Goal: Transaction & Acquisition: Book appointment/travel/reservation

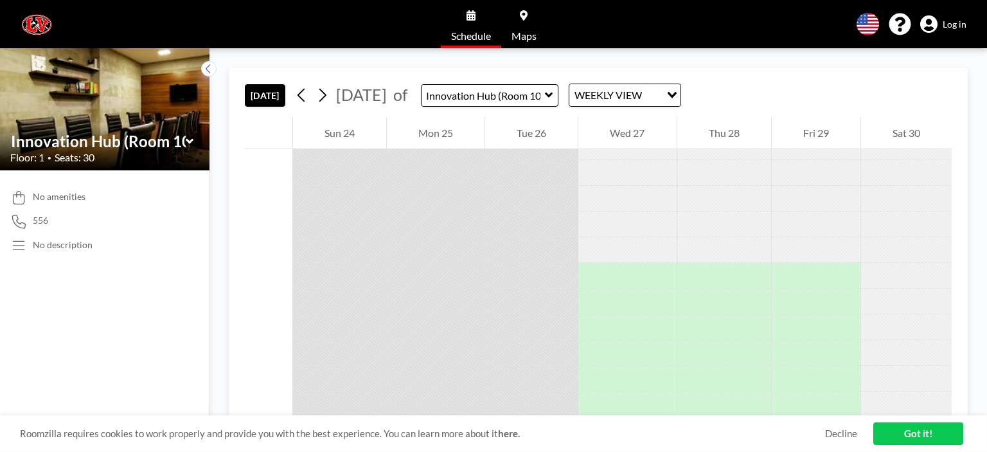
scroll to position [2199, 0]
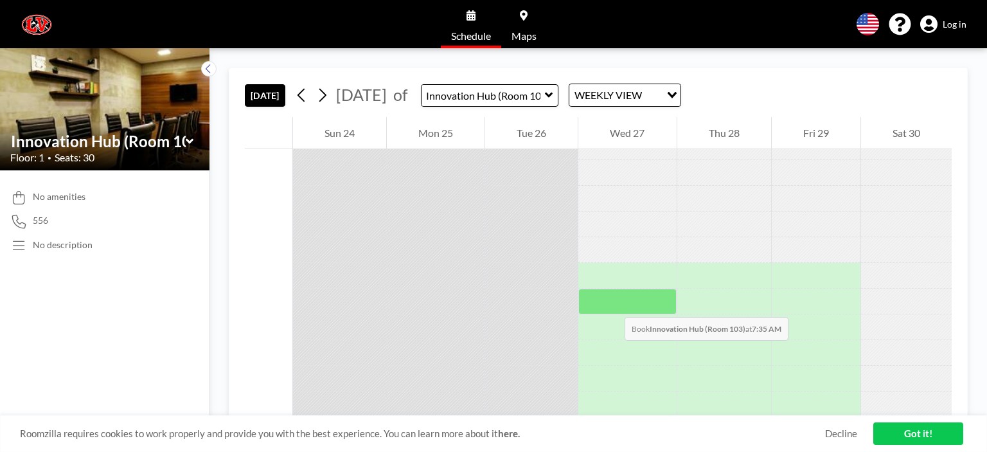
click at [611, 304] on div at bounding box center [627, 301] width 98 height 26
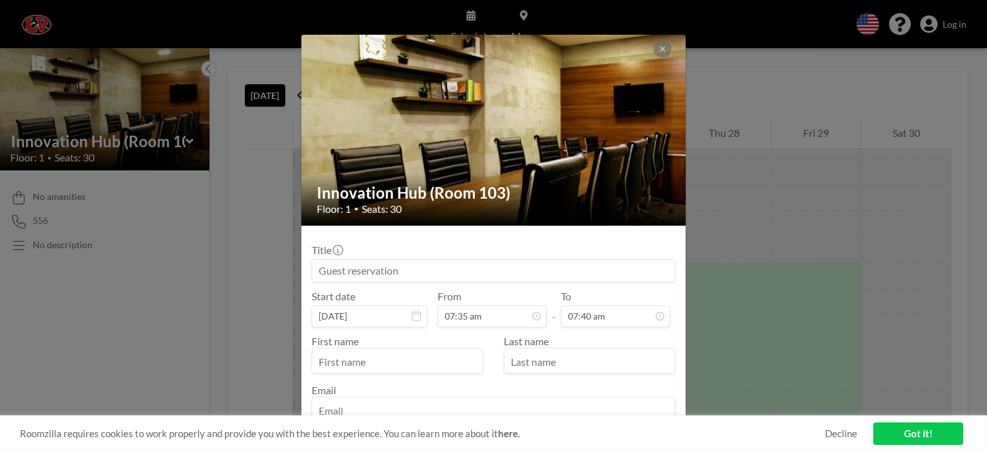
scroll to position [46, 0]
click at [662, 49] on icon at bounding box center [662, 49] width 8 height 8
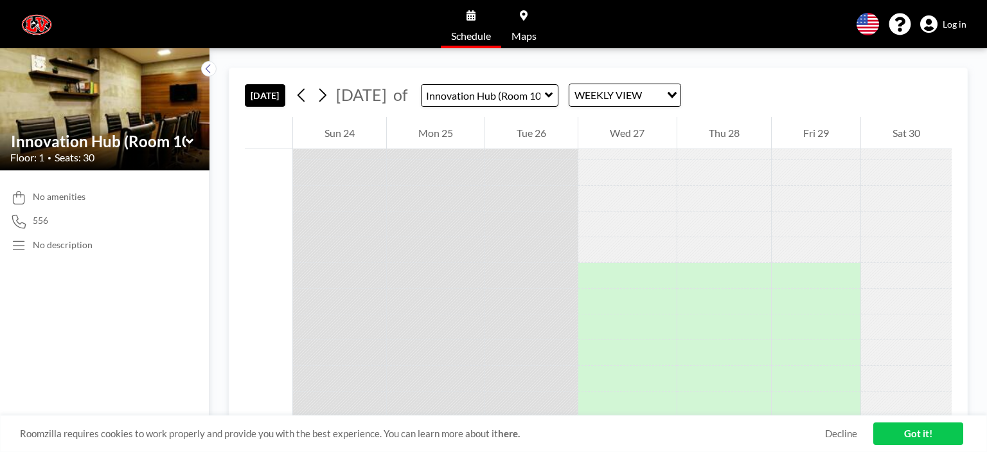
click at [925, 441] on link "Got it!" at bounding box center [918, 433] width 90 height 22
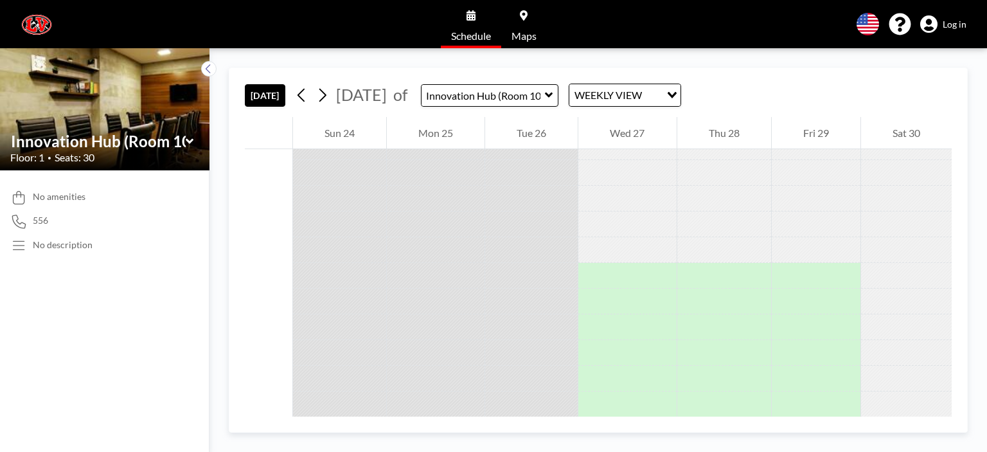
click at [609, 133] on div "Wed 27" at bounding box center [627, 133] width 98 height 32
click at [559, 97] on div at bounding box center [490, 95] width 138 height 22
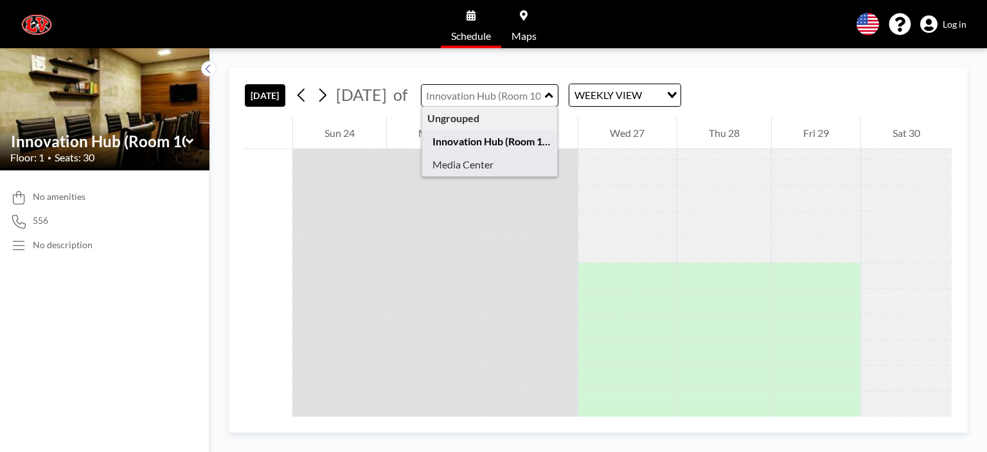
type input "Media Center"
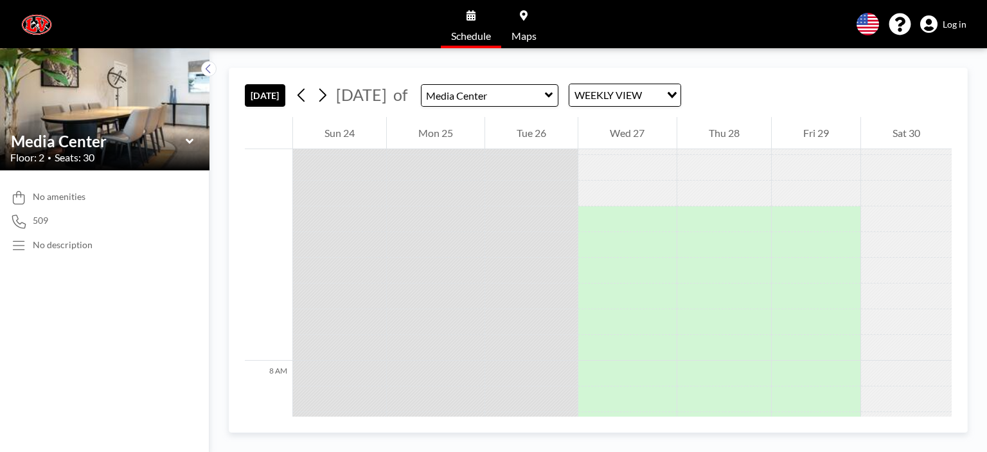
scroll to position [2256, 0]
click at [680, 91] on div "Loading..." at bounding box center [670, 93] width 20 height 19
click at [683, 120] on li "DAILY VIEW" at bounding box center [663, 117] width 110 height 19
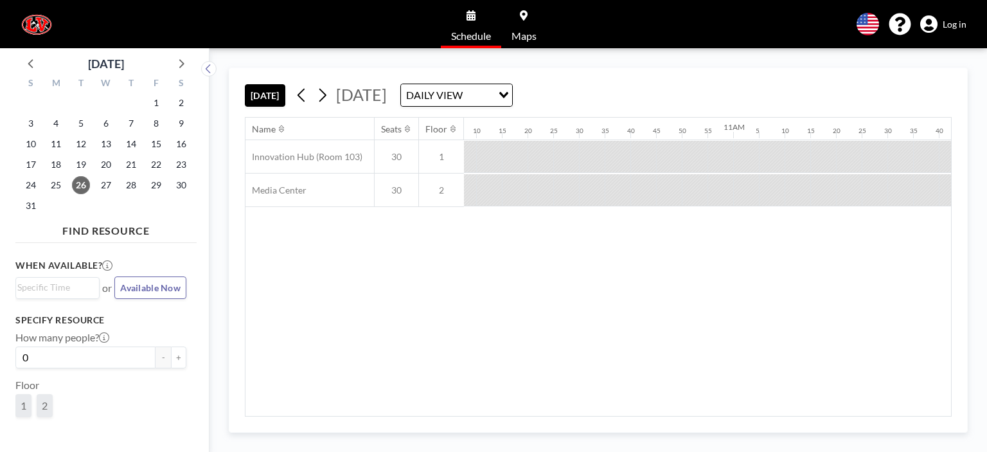
scroll to position [0, 3905]
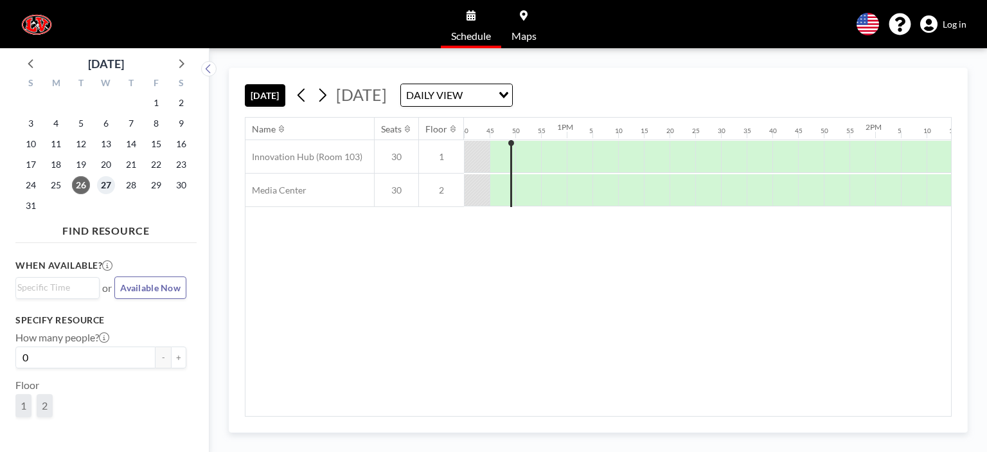
click at [103, 189] on span "27" at bounding box center [106, 185] width 18 height 18
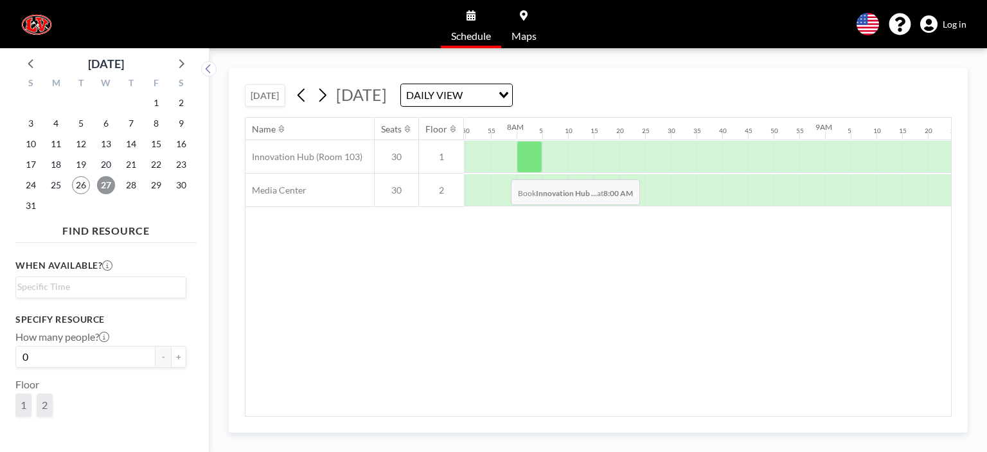
scroll to position [0, 2412]
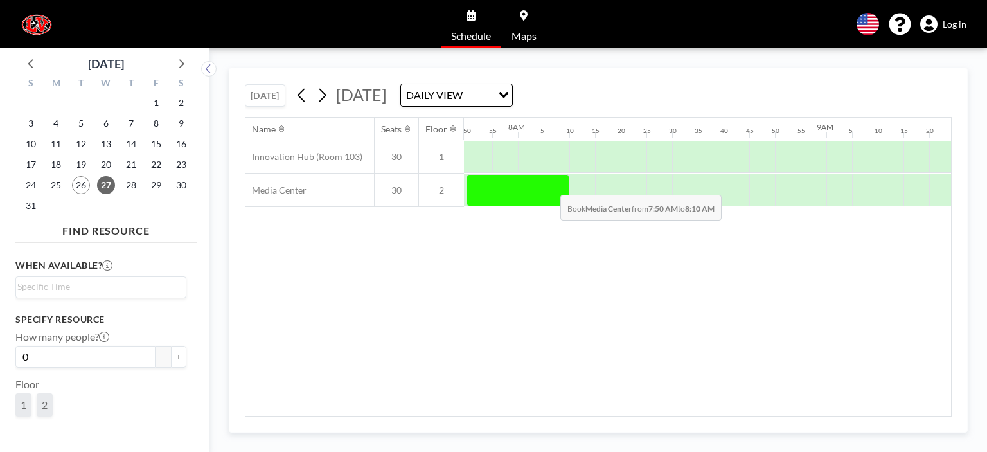
drag, startPoint x: 476, startPoint y: 188, endPoint x: 550, endPoint y: 184, distance: 73.9
click at [550, 184] on div at bounding box center [517, 190] width 103 height 32
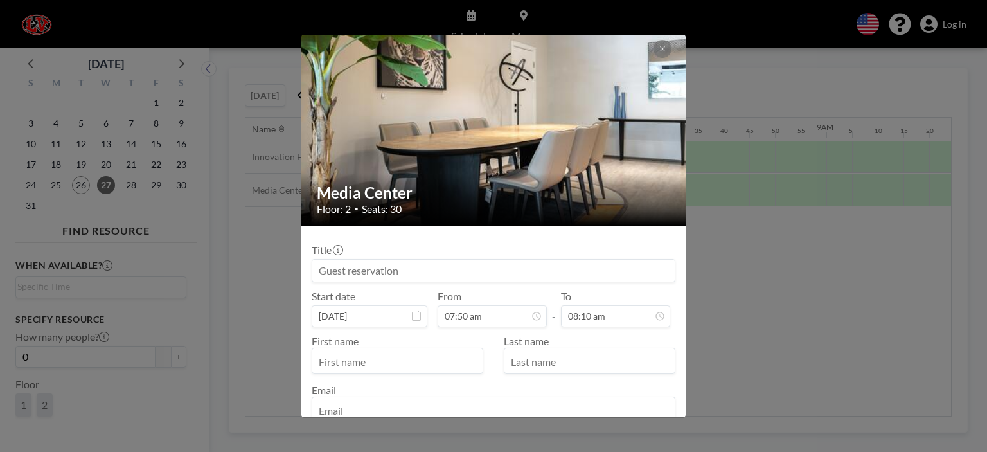
drag, startPoint x: 416, startPoint y: 270, endPoint x: 341, endPoint y: 275, distance: 75.3
click at [341, 275] on input at bounding box center [493, 270] width 362 height 22
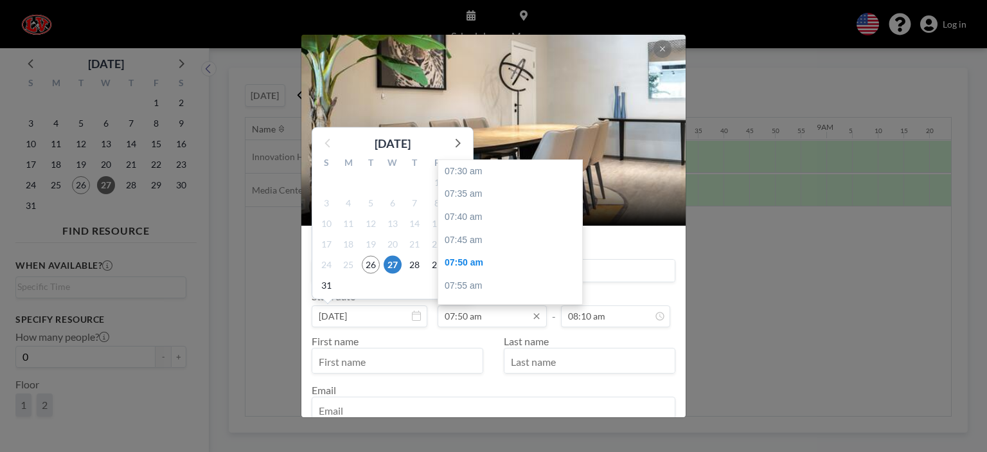
scroll to position [91, 0]
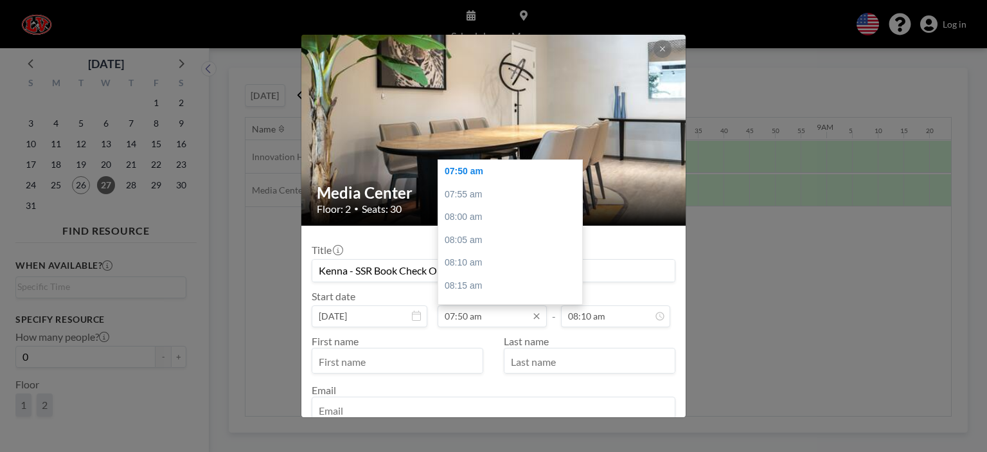
type input "Kenna - SSR Book Check Out"
click at [465, 315] on input "07:50 am" at bounding box center [491, 316] width 109 height 22
click at [459, 315] on input "07:50 am" at bounding box center [491, 316] width 109 height 22
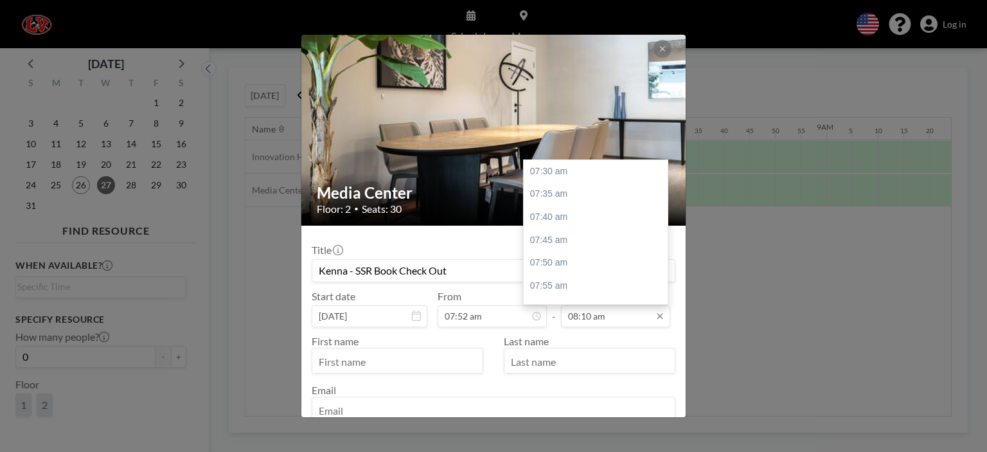
scroll to position [182, 0]
type input "07:52 am"
click at [578, 313] on input "08:10 am" at bounding box center [615, 316] width 109 height 22
click at [583, 313] on input "08:10 am" at bounding box center [615, 316] width 109 height 22
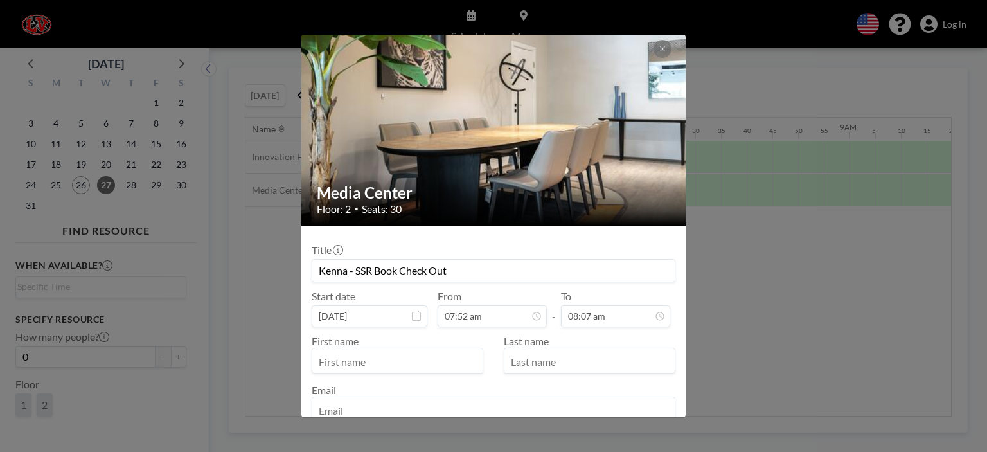
type input "08:07 am"
click at [592, 339] on div "Last name" at bounding box center [584, 354] width 182 height 39
click at [425, 366] on input "text" at bounding box center [397, 362] width 170 height 22
type input "[PERSON_NAME]"
click at [561, 355] on input "text" at bounding box center [589, 362] width 170 height 22
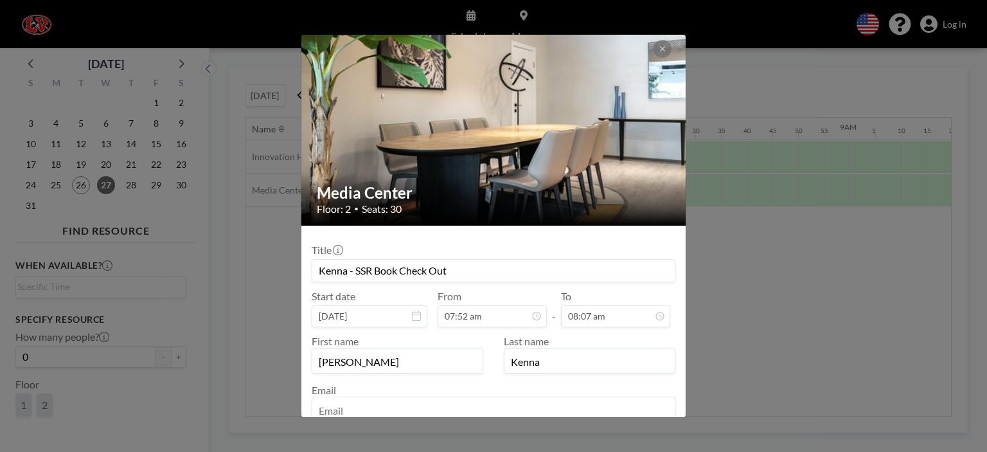
type input "Kenna"
click at [534, 402] on input "email" at bounding box center [493, 411] width 362 height 22
type input "[EMAIL_ADDRESS][DOMAIN_NAME]"
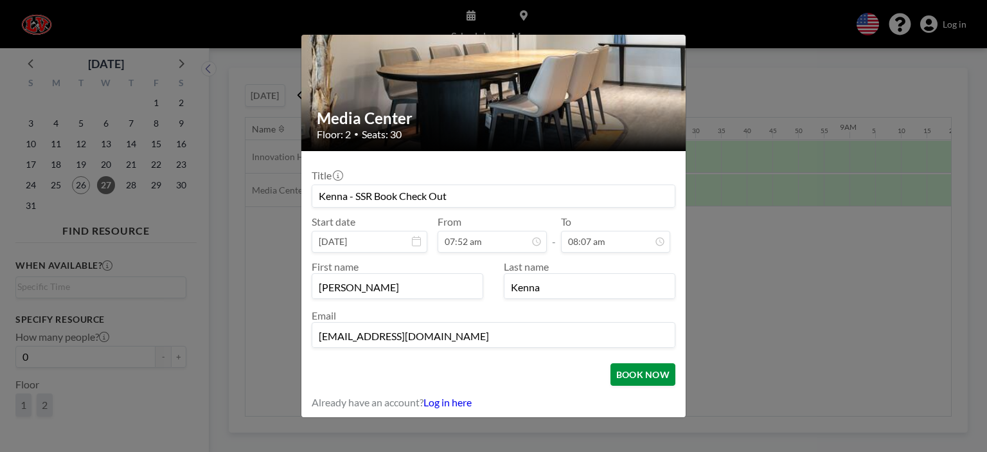
click at [631, 372] on button "BOOK NOW" at bounding box center [642, 374] width 65 height 22
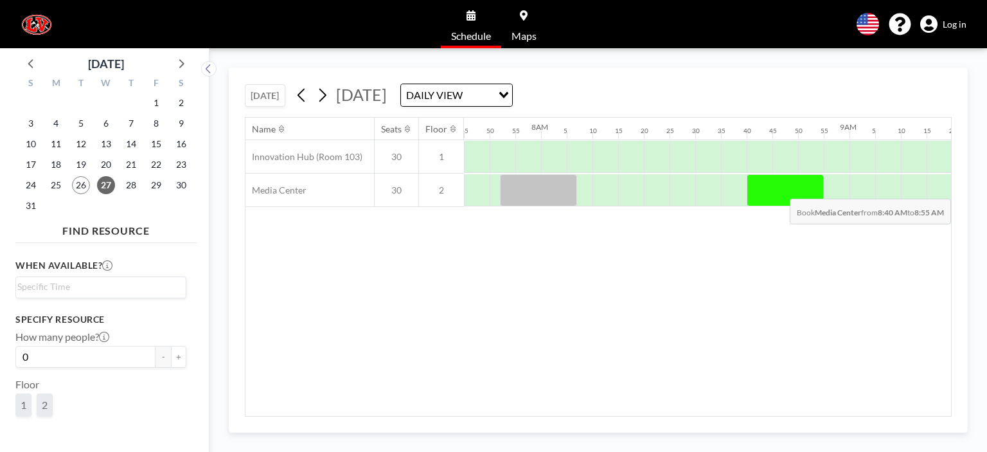
drag, startPoint x: 757, startPoint y: 187, endPoint x: 803, endPoint y: 188, distance: 46.3
click at [803, 188] on div at bounding box center [784, 190] width 77 height 32
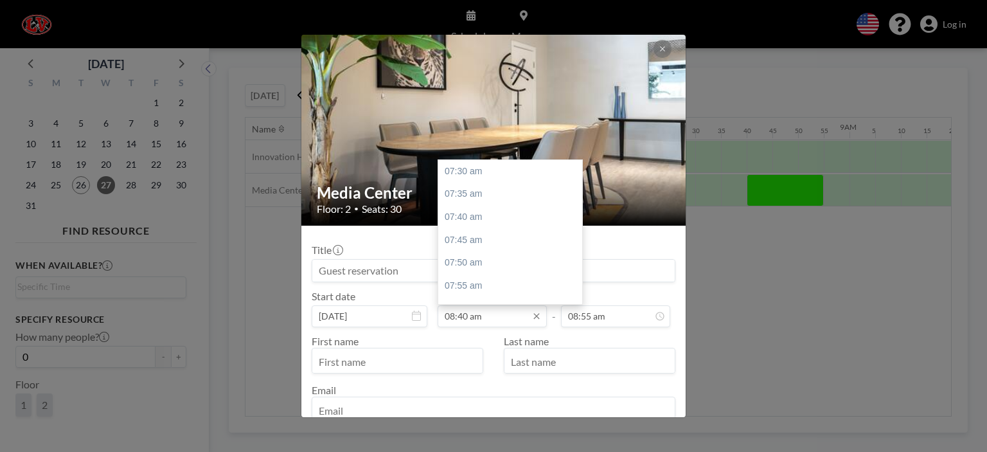
scroll to position [320, 0]
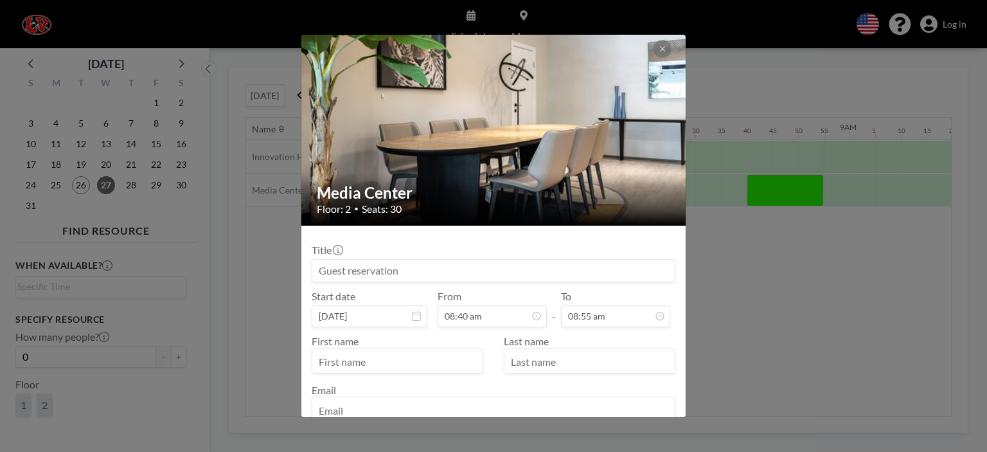
click at [334, 273] on input at bounding box center [493, 270] width 362 height 22
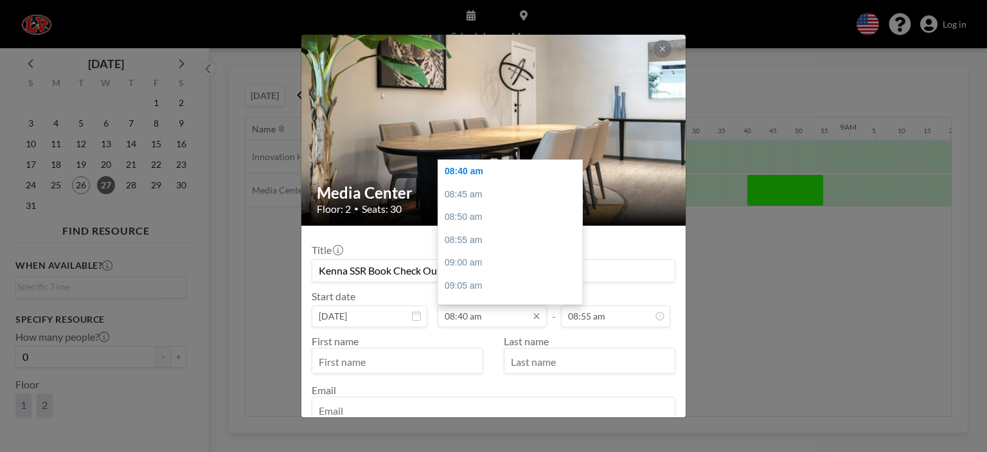
type input "Kenna SSR Book Check Out"
click at [464, 315] on input "08:40 am" at bounding box center [491, 316] width 109 height 22
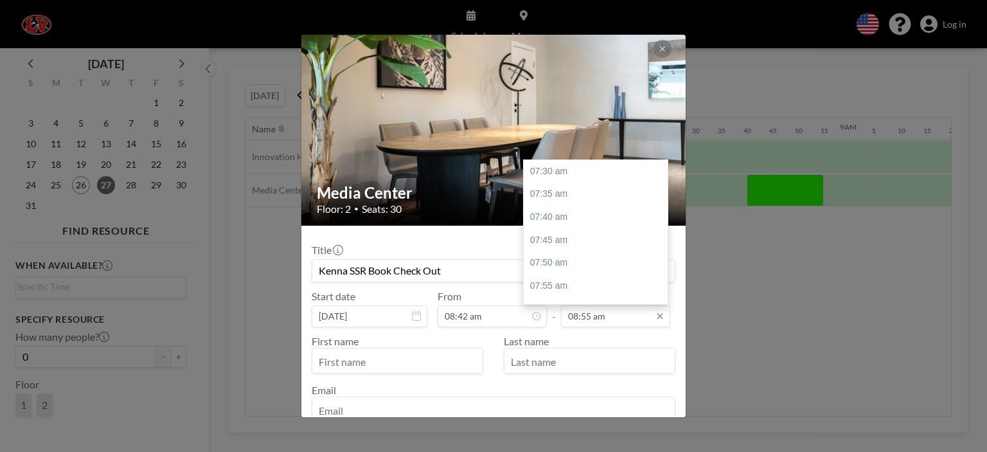
scroll to position [388, 0]
type input "08:42 am"
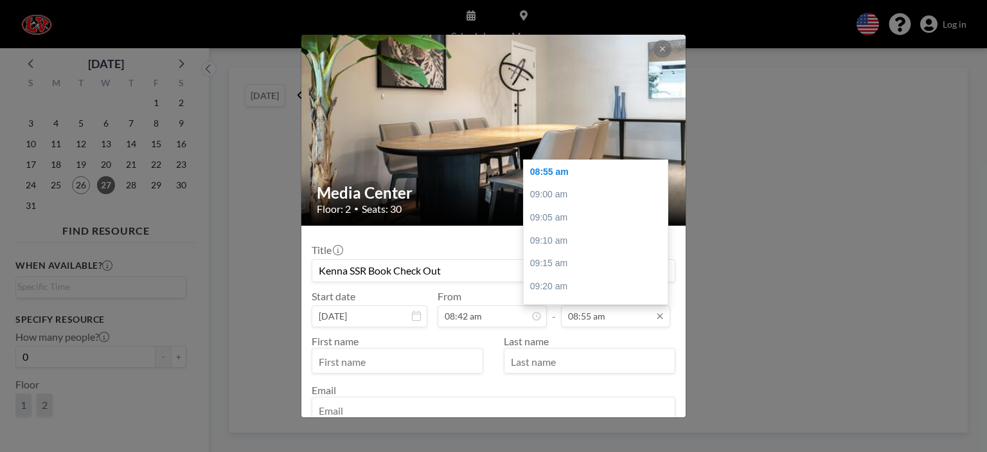
click at [584, 313] on input "08:55 am" at bounding box center [615, 316] width 109 height 22
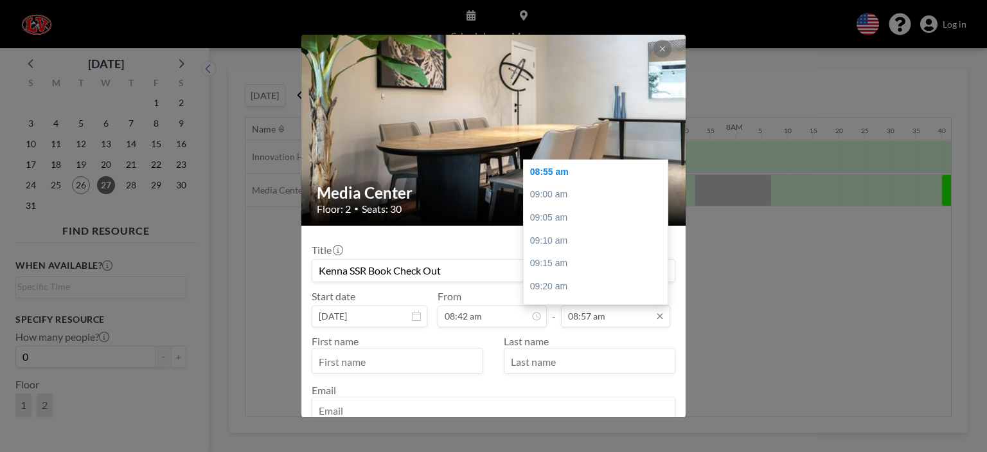
scroll to position [0, 2646]
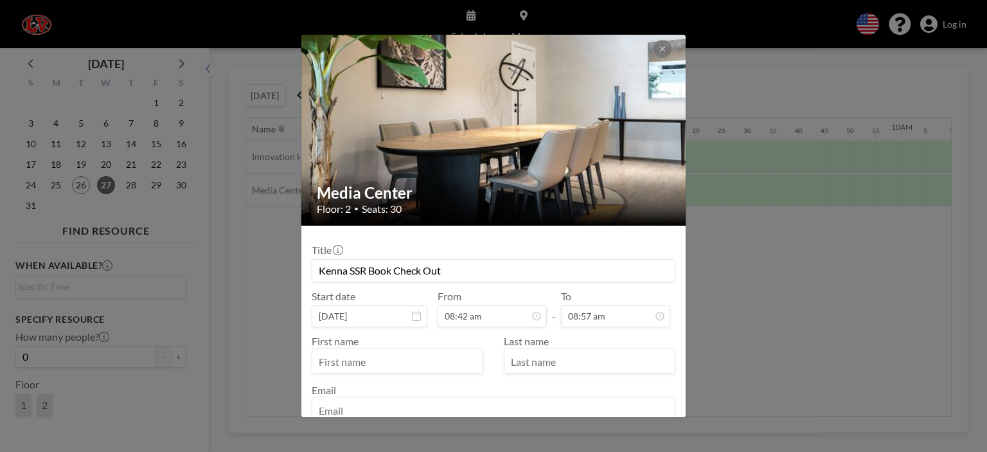
type input "08:57 am"
click at [409, 358] on input "text" at bounding box center [397, 362] width 170 height 22
type input "[PERSON_NAME]"
click at [563, 362] on input "text" at bounding box center [589, 362] width 170 height 22
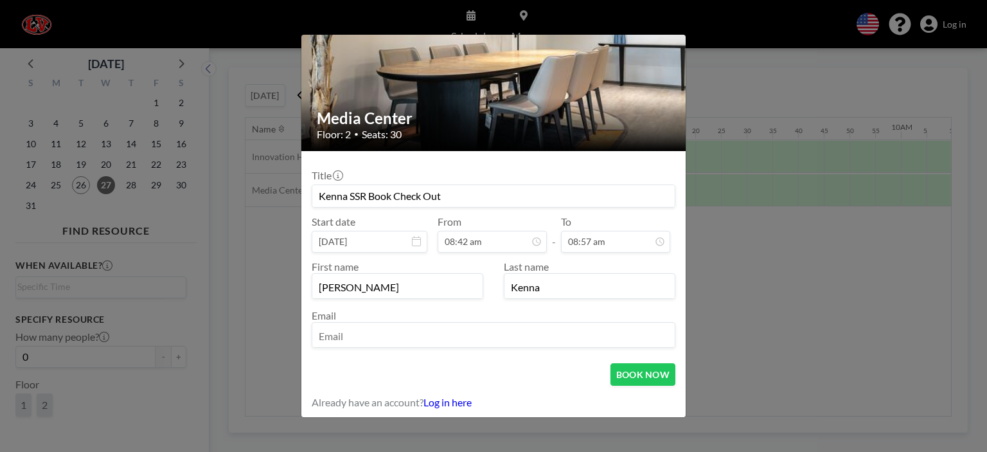
type input "Kenna"
click at [473, 346] on div "First name [PERSON_NAME] Last name [PERSON_NAME]" at bounding box center [494, 302] width 364 height 100
click at [472, 336] on input "email" at bounding box center [493, 336] width 362 height 22
type input "[EMAIL_ADDRESS][DOMAIN_NAME]"
click at [642, 375] on button "BOOK NOW" at bounding box center [642, 374] width 65 height 22
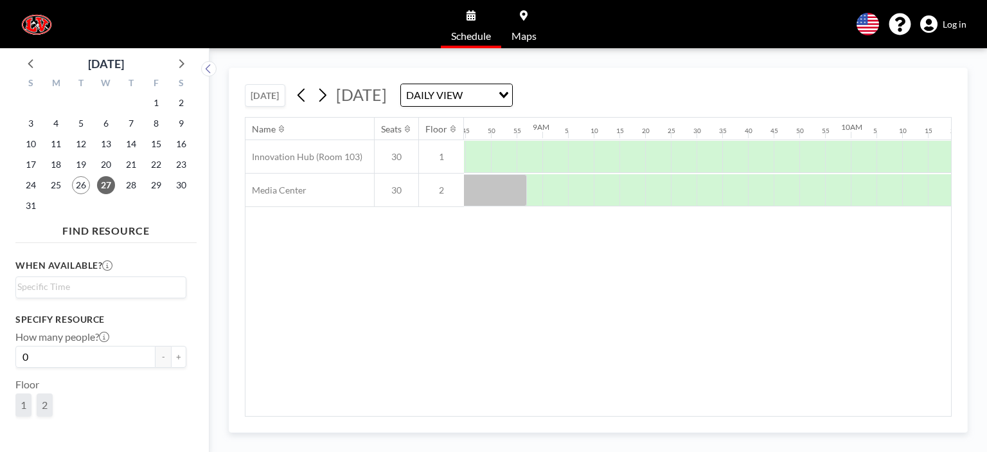
scroll to position [0, 2697]
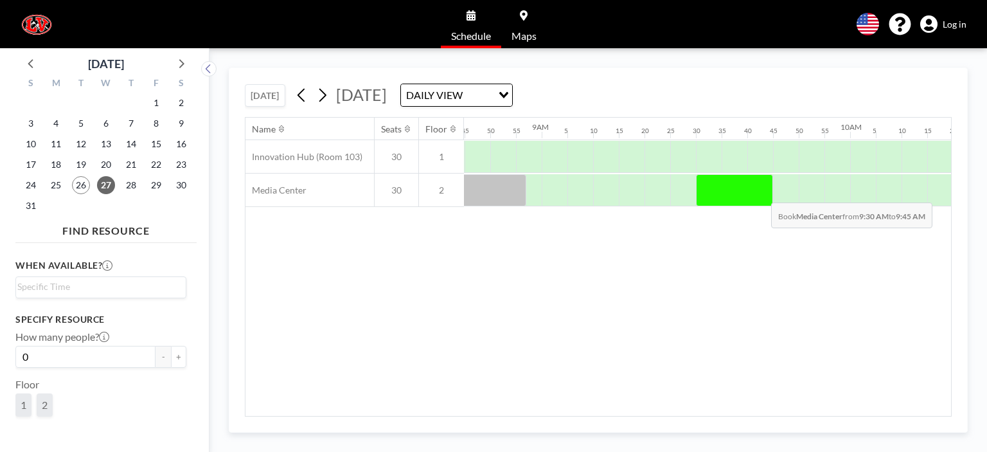
drag, startPoint x: 704, startPoint y: 189, endPoint x: 761, endPoint y: 192, distance: 57.3
click at [761, 192] on div at bounding box center [734, 190] width 77 height 32
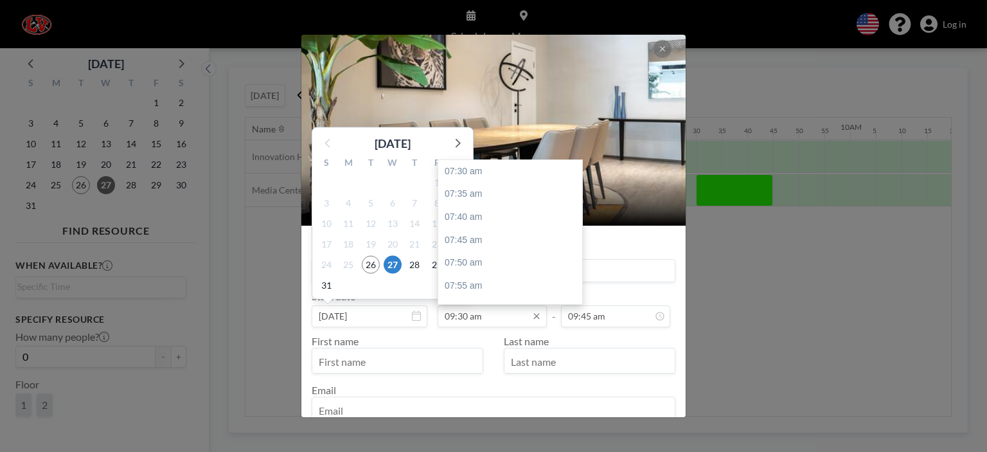
scroll to position [549, 0]
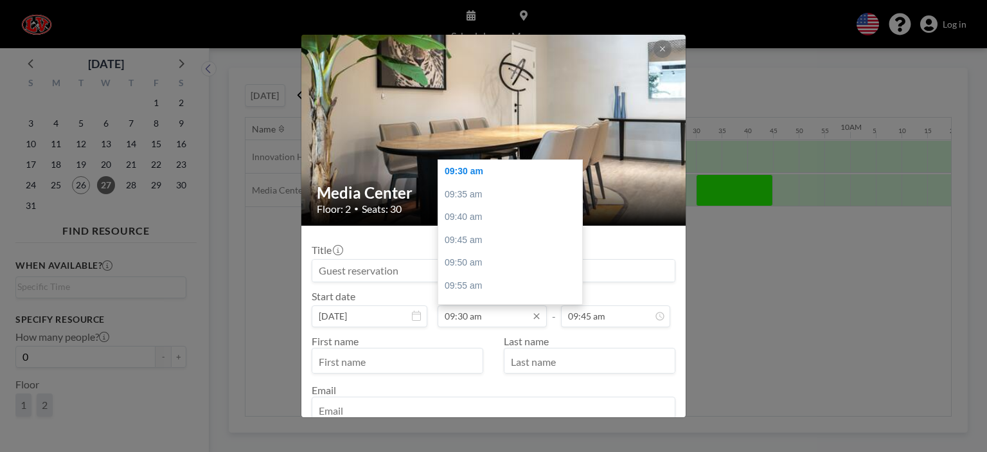
click at [464, 315] on input "09:30 am" at bounding box center [491, 316] width 109 height 22
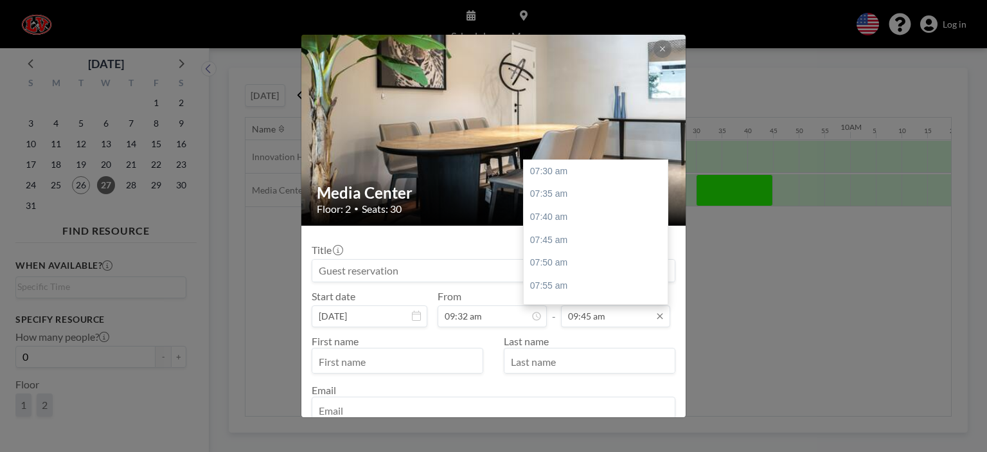
scroll to position [617, 0]
type input "09:32 am"
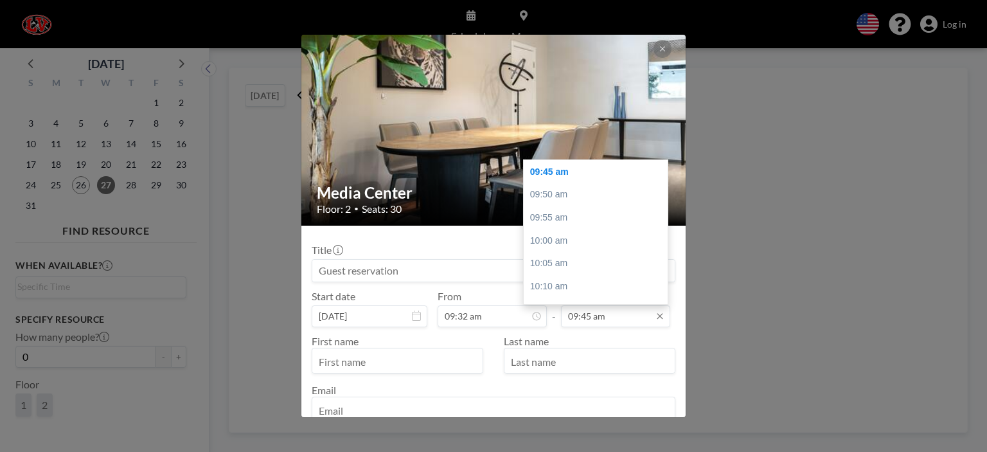
click at [583, 313] on input "09:45 am" at bounding box center [615, 316] width 109 height 22
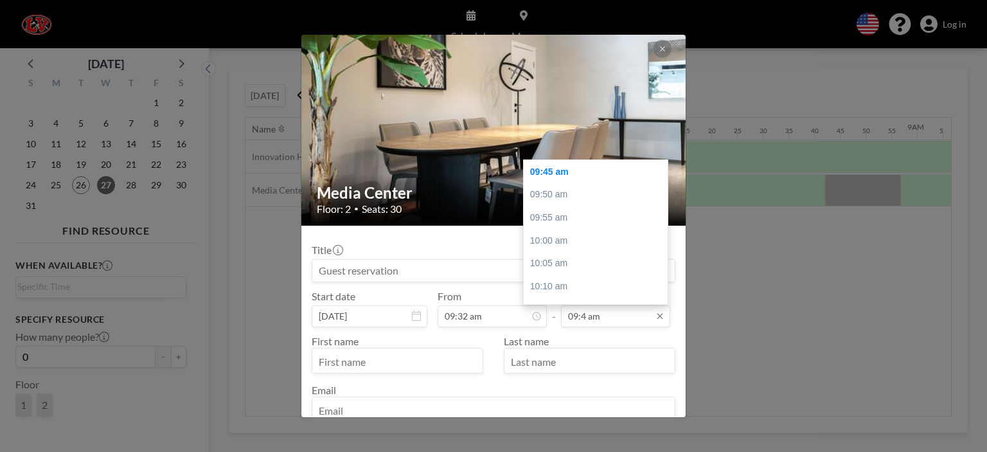
scroll to position [0, 2903]
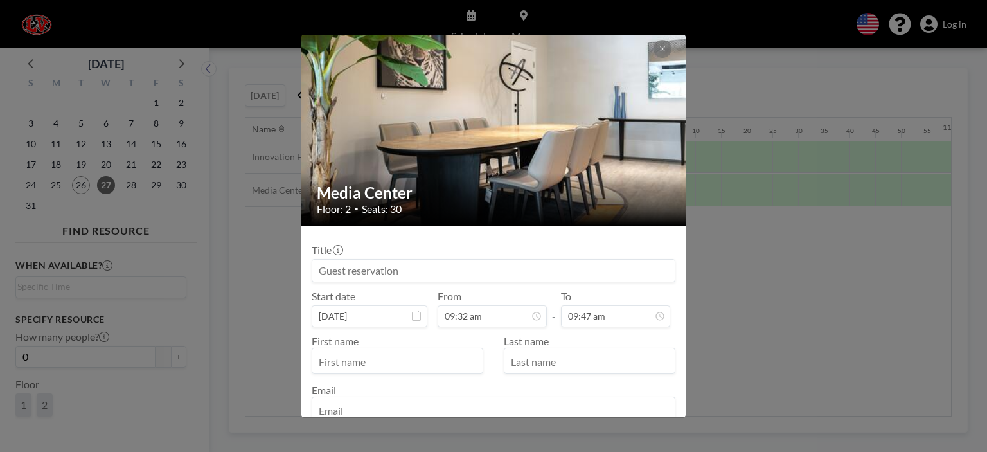
type input "09:47 am"
click at [353, 270] on input at bounding box center [493, 270] width 362 height 22
type input "Kenna SSR Book Check Out"
click at [369, 360] on input "text" at bounding box center [397, 362] width 170 height 22
type input "[PERSON_NAME]"
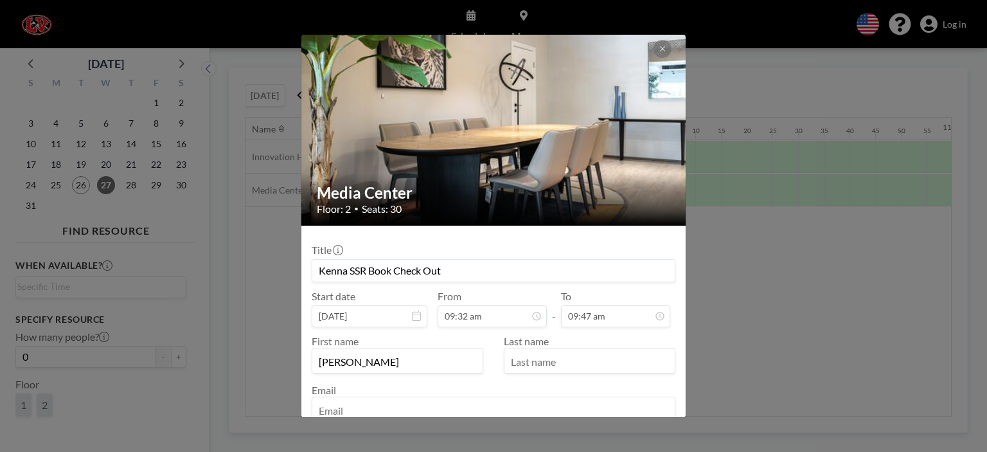
click at [525, 359] on input "text" at bounding box center [589, 362] width 170 height 22
type input "Kenna"
click at [406, 406] on input "email" at bounding box center [493, 411] width 362 height 22
type input "[EMAIL_ADDRESS][DOMAIN_NAME]"
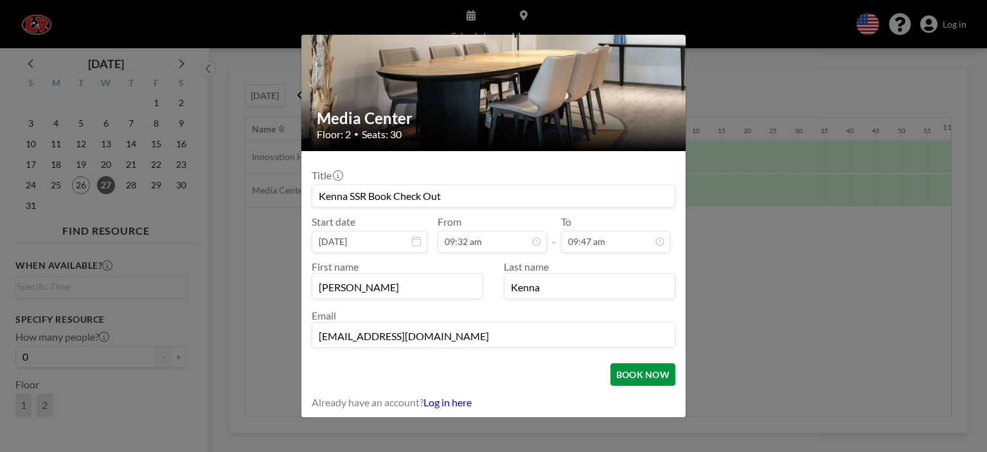
click at [640, 375] on button "BOOK NOW" at bounding box center [642, 374] width 65 height 22
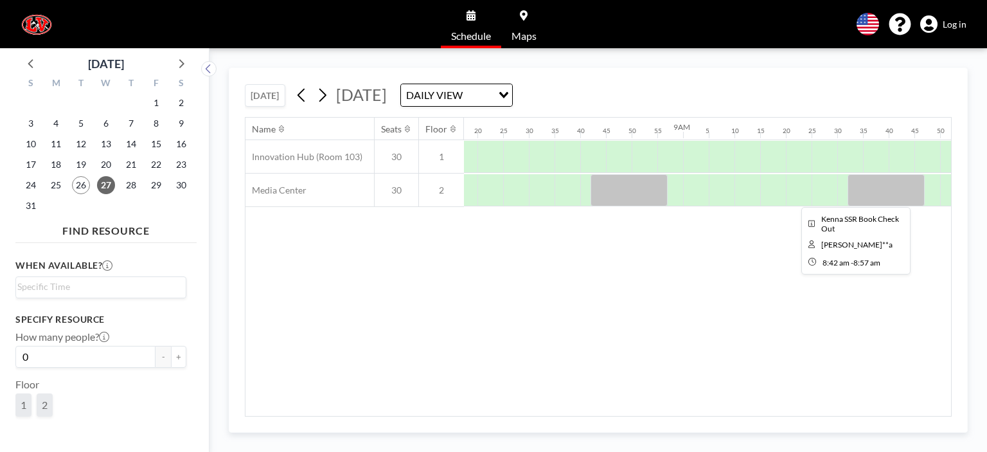
scroll to position [0, 2556]
click at [907, 267] on div "Name Seats Floor 12AM 5 10 15 20 25 30 35 40 45 50 55 1AM 5 10 15 20 25 30 35 4…" at bounding box center [597, 267] width 705 height 298
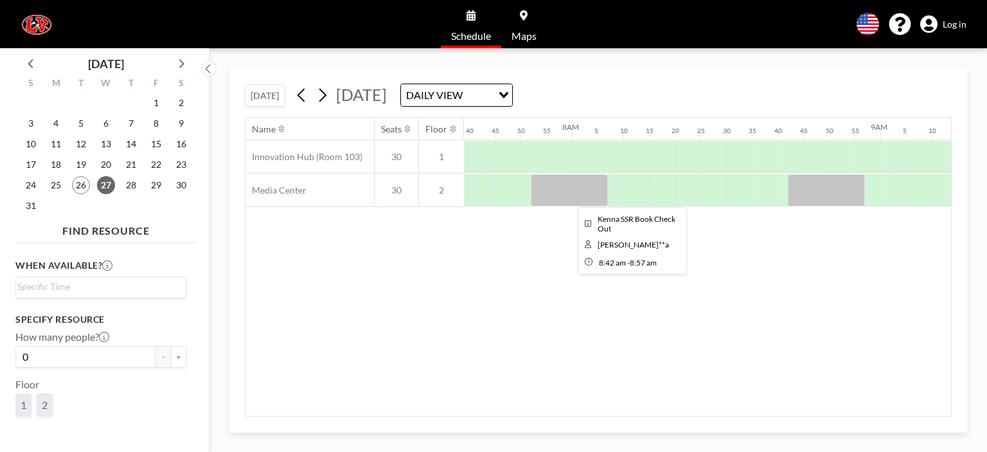
scroll to position [0, 2348]
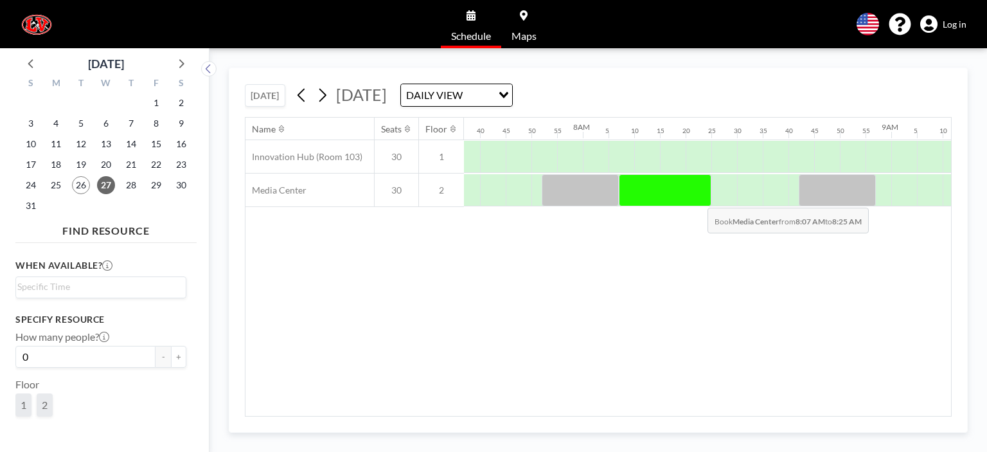
drag, startPoint x: 624, startPoint y: 193, endPoint x: 697, endPoint y: 197, distance: 73.3
click at [697, 197] on div at bounding box center [665, 190] width 92 height 32
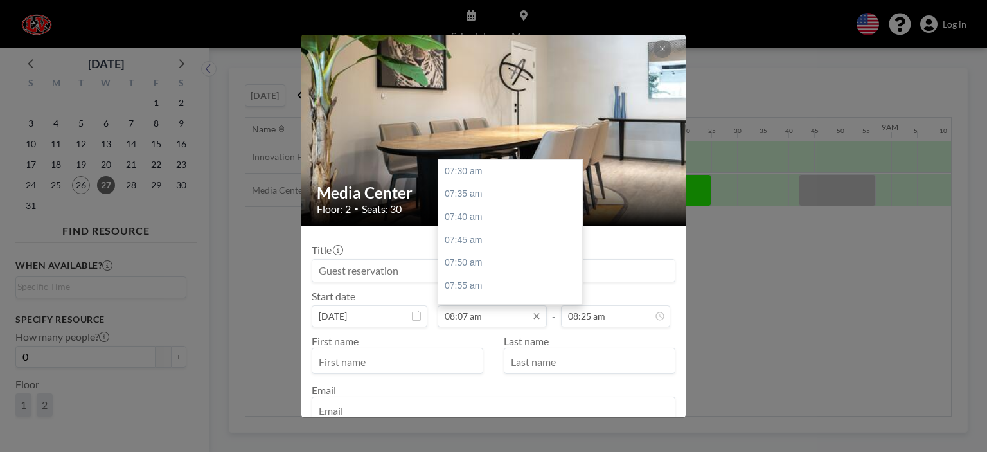
drag, startPoint x: 464, startPoint y: 315, endPoint x: 455, endPoint y: 315, distance: 9.0
click at [455, 315] on input "08:07 am" at bounding box center [491, 316] width 109 height 22
click at [453, 271] on div "08:25 am" at bounding box center [513, 264] width 150 height 23
type input "08:25 am"
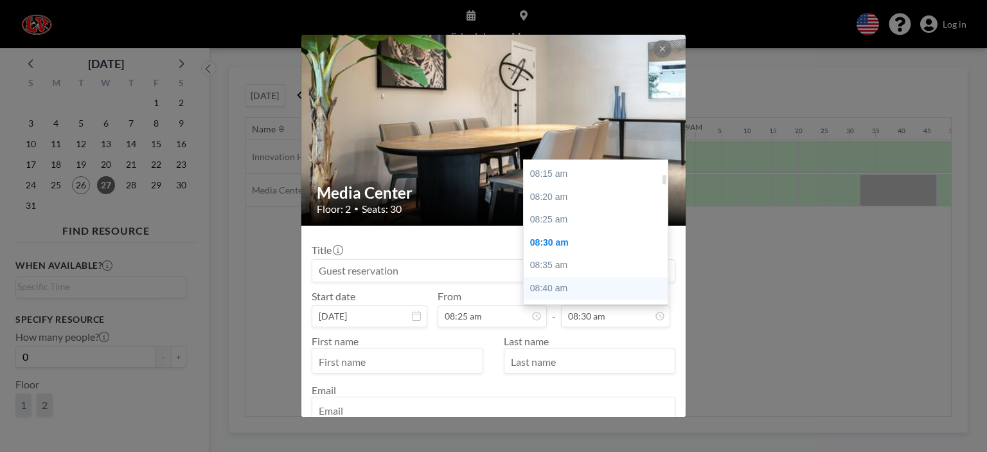
scroll to position [199, 0]
click at [556, 230] on div "08:25 am" at bounding box center [598, 223] width 150 height 23
type input "08:25 am"
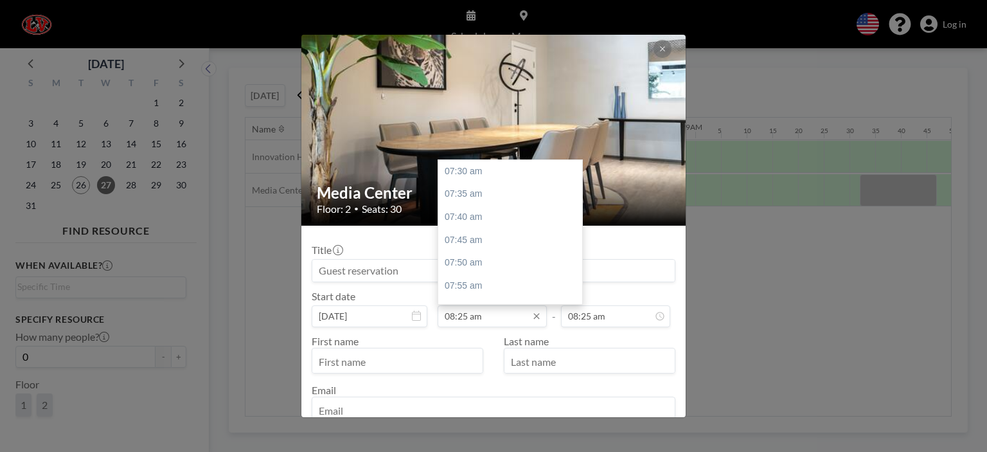
scroll to position [252, 0]
click at [465, 315] on input "08:25 am" at bounding box center [491, 316] width 109 height 22
click at [461, 313] on input "08:25 am" at bounding box center [491, 316] width 109 height 22
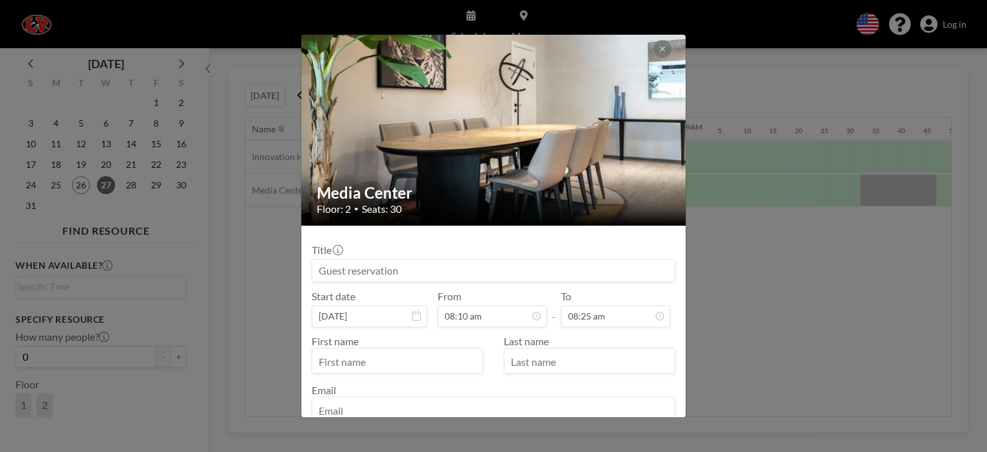
type input "08:10 am"
click at [435, 359] on input "text" at bounding box center [397, 362] width 170 height 22
type input "[PERSON_NAME]"
click at [581, 368] on input "text" at bounding box center [589, 362] width 170 height 22
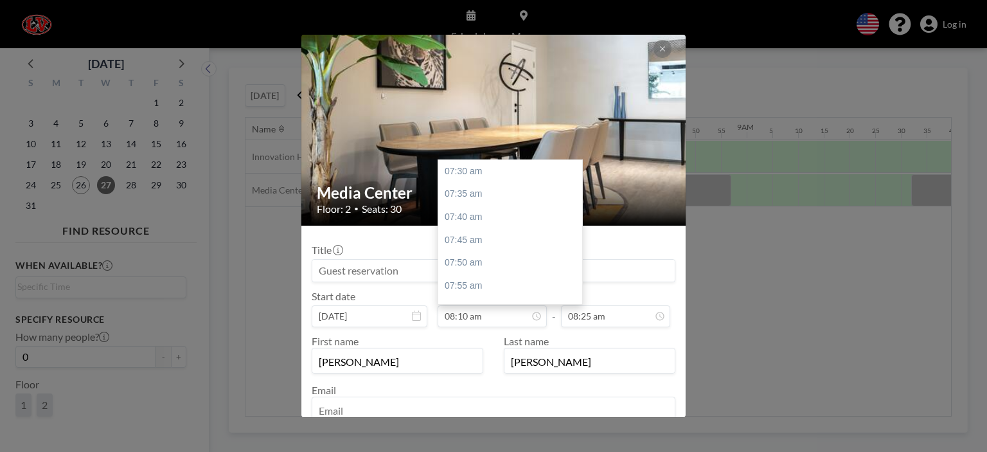
scroll to position [182, 0]
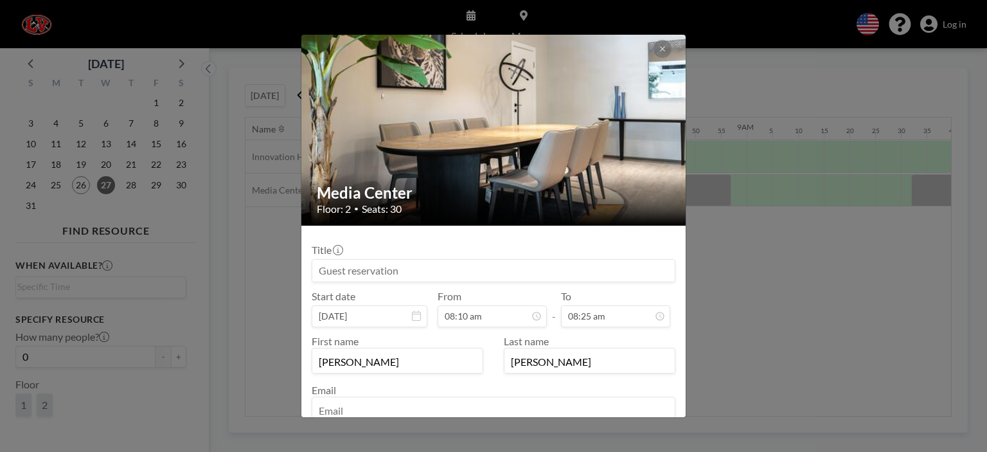
type input "[PERSON_NAME]"
click at [523, 274] on input at bounding box center [493, 270] width 362 height 22
click at [399, 409] on input "email" at bounding box center [493, 411] width 362 height 22
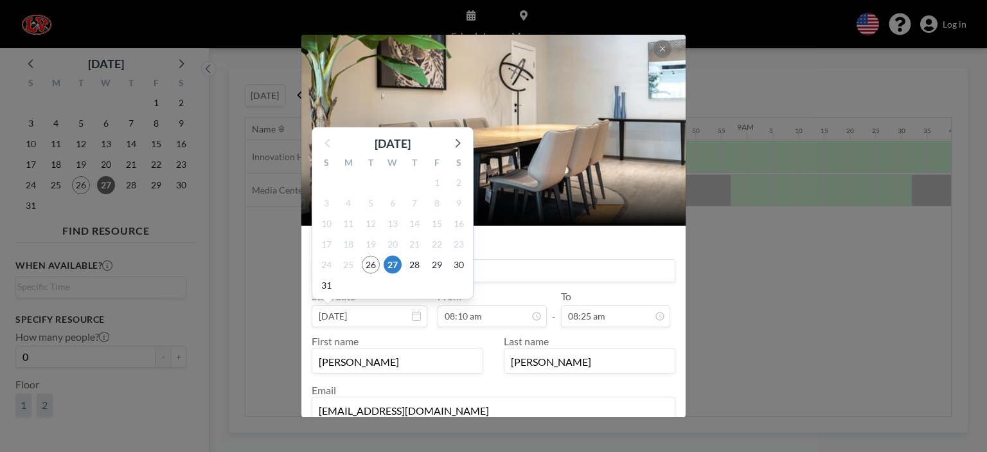
type input "[EMAIL_ADDRESS][DOMAIN_NAME]"
click at [370, 274] on div "26" at bounding box center [371, 264] width 22 height 21
click at [504, 266] on input at bounding box center [493, 270] width 362 height 22
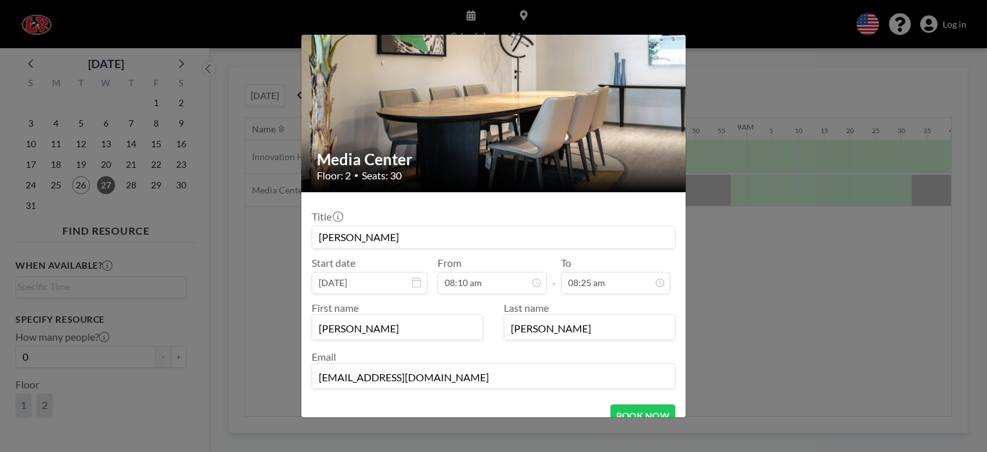
scroll to position [75, 0]
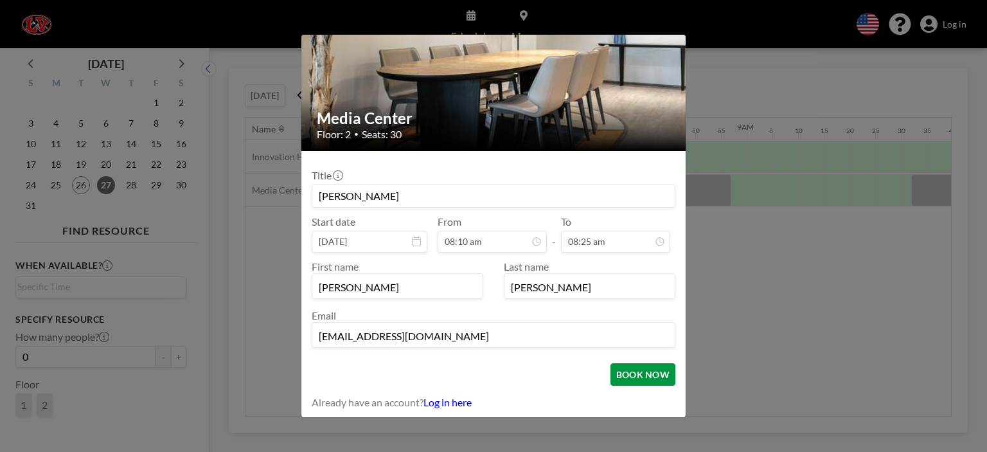
type input "[PERSON_NAME]"
click at [629, 374] on button "BOOK NOW" at bounding box center [642, 374] width 65 height 22
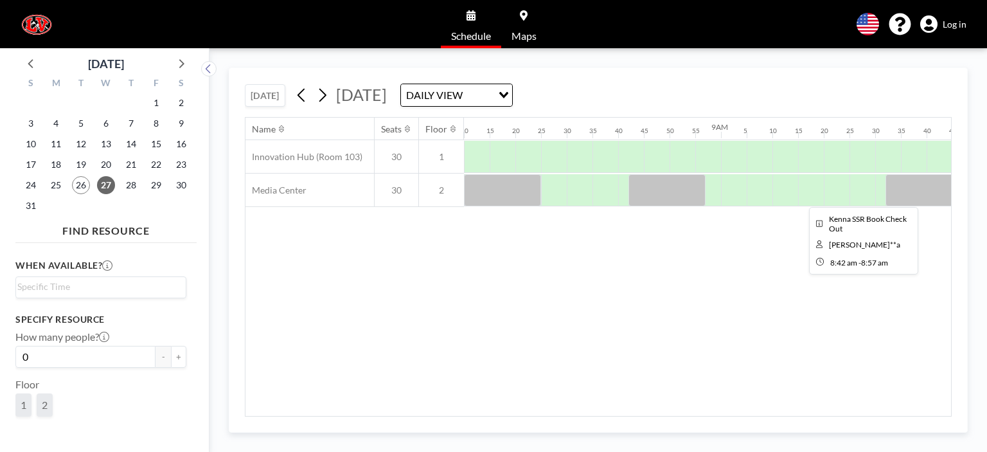
scroll to position [0, 2519]
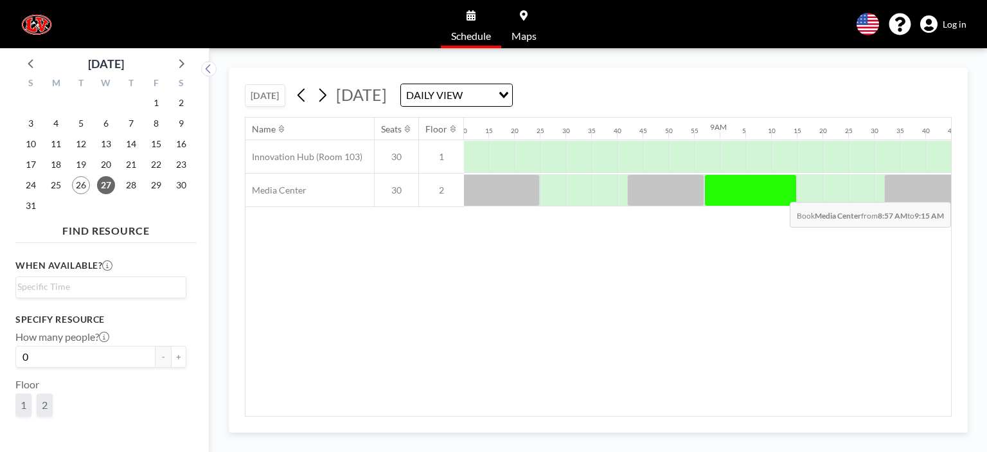
drag, startPoint x: 710, startPoint y: 184, endPoint x: 785, endPoint y: 192, distance: 74.9
click at [785, 192] on div at bounding box center [750, 190] width 92 height 32
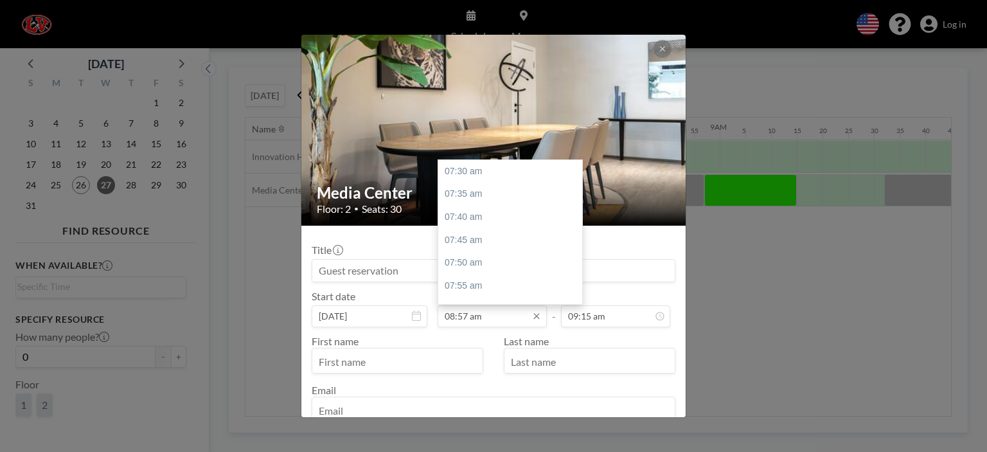
drag, startPoint x: 466, startPoint y: 315, endPoint x: 455, endPoint y: 315, distance: 10.9
click at [455, 315] on input "08:57 am" at bounding box center [491, 316] width 109 height 22
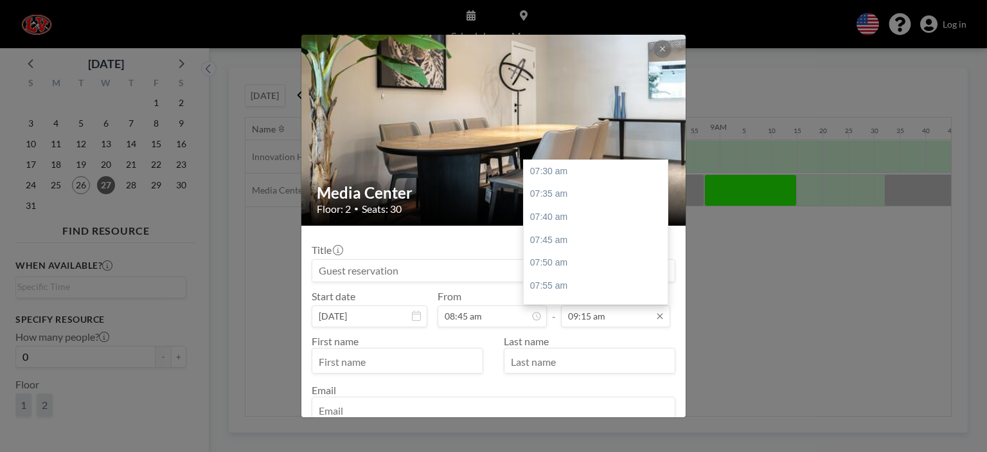
scroll to position [480, 0]
type input "08:45 am"
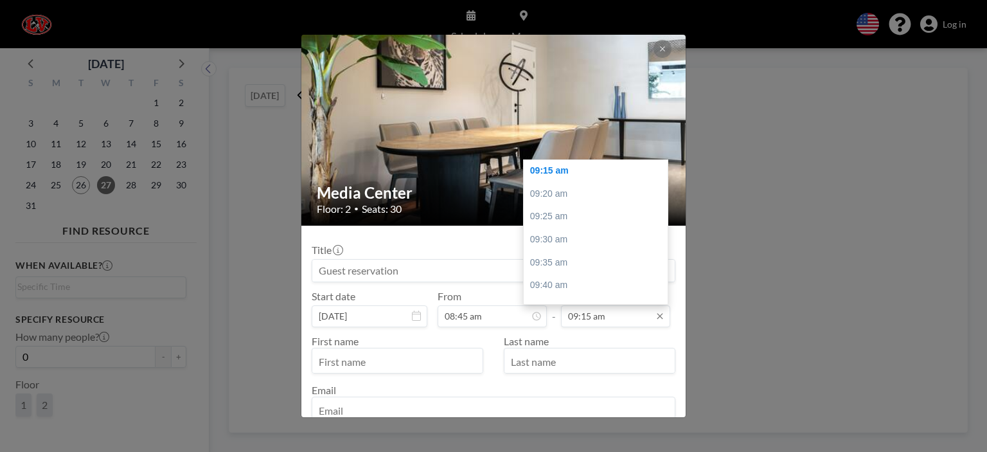
click at [582, 317] on input "09:15 am" at bounding box center [615, 316] width 109 height 22
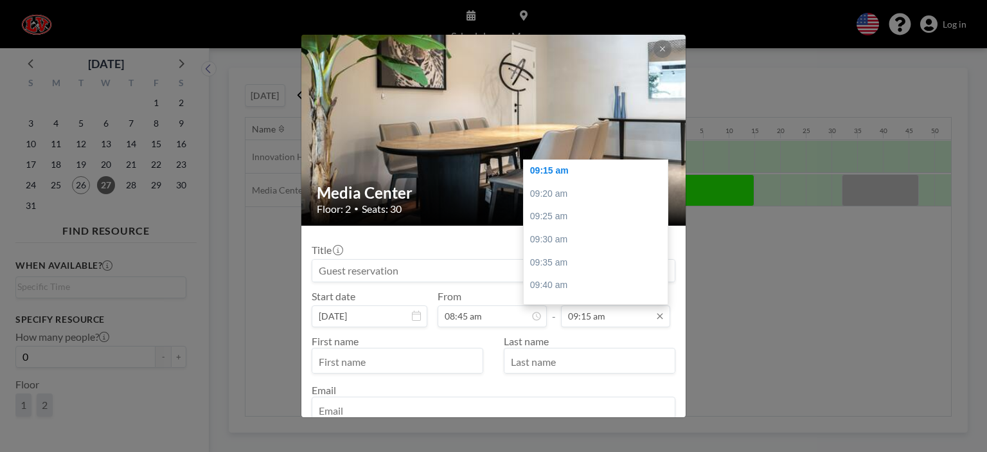
scroll to position [0, 2672]
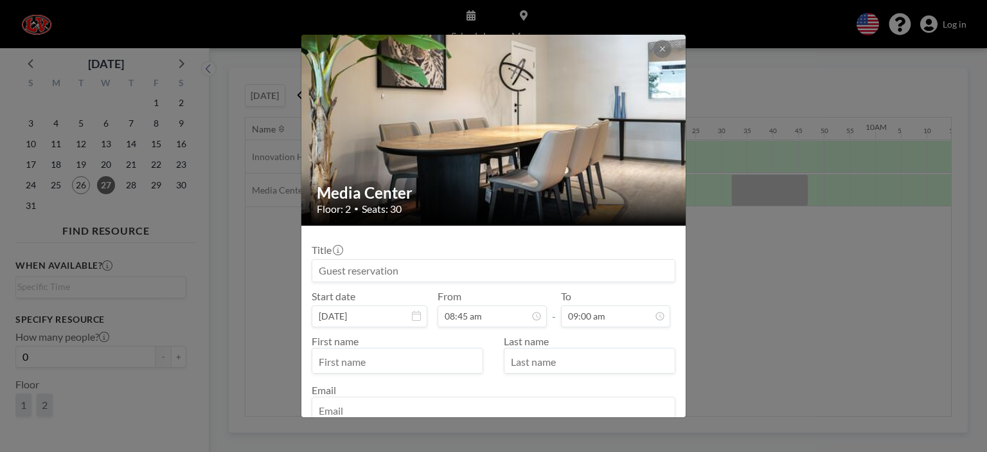
type input "09:00 am"
click at [372, 353] on input "text" at bounding box center [397, 362] width 170 height 22
type input "[PERSON_NAME]"
click at [534, 362] on input "text" at bounding box center [589, 362] width 170 height 22
type input "[PERSON_NAME]"
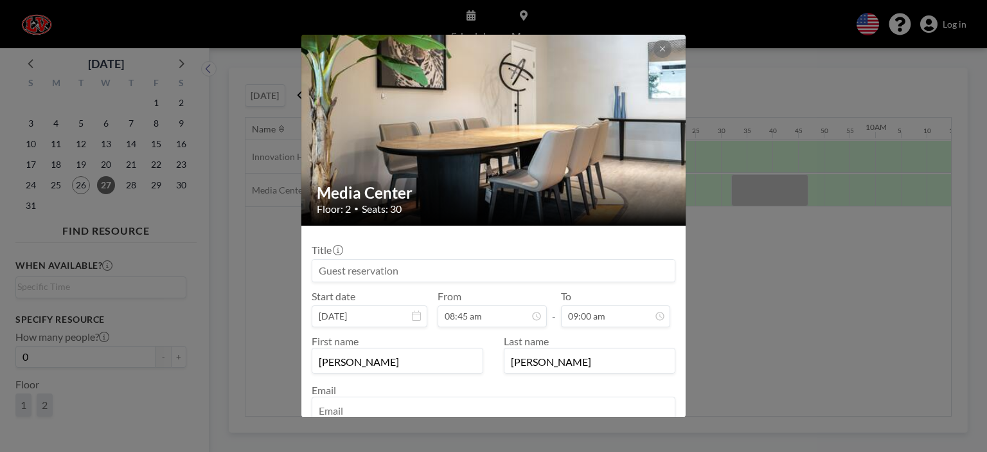
click at [493, 396] on div at bounding box center [494, 409] width 364 height 26
click at [490, 409] on input "email" at bounding box center [493, 411] width 362 height 22
type input "[EMAIL_ADDRESS][DOMAIN_NAME]"
click at [446, 269] on input at bounding box center [493, 270] width 362 height 22
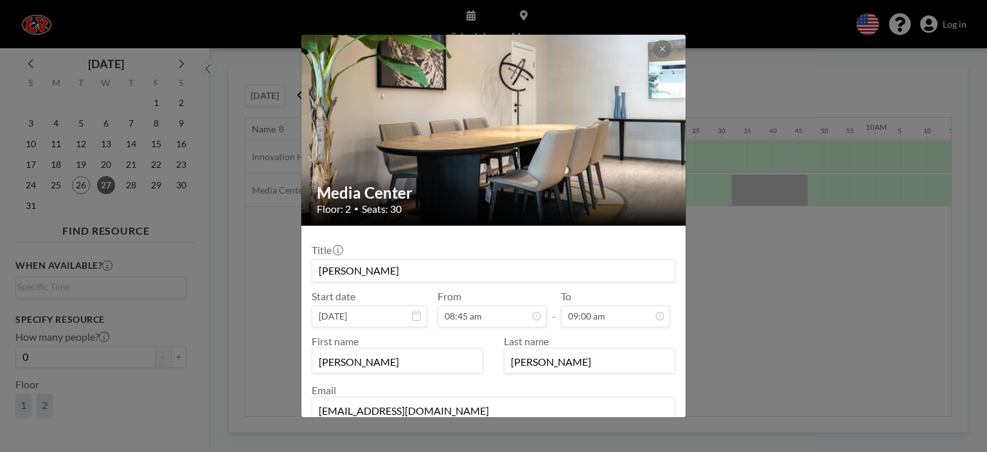
scroll to position [75, 0]
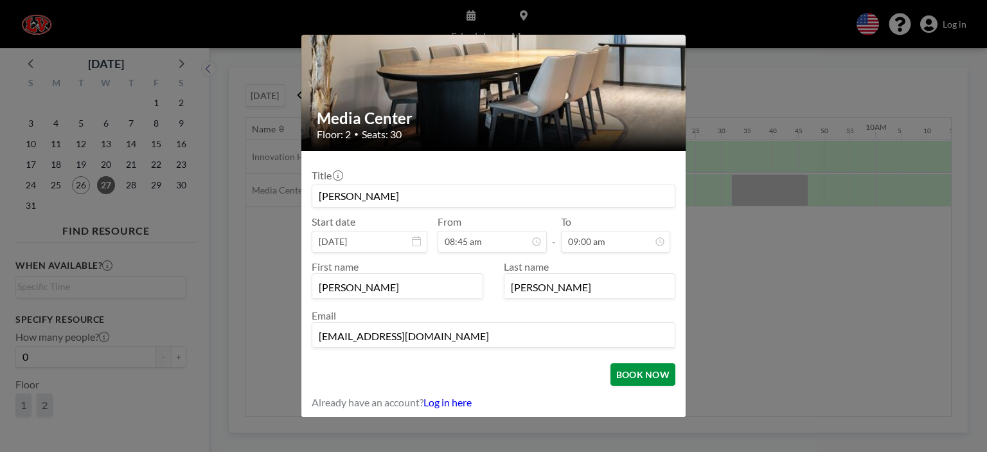
type input "[PERSON_NAME]"
click at [656, 374] on button "BOOK NOW" at bounding box center [642, 374] width 65 height 22
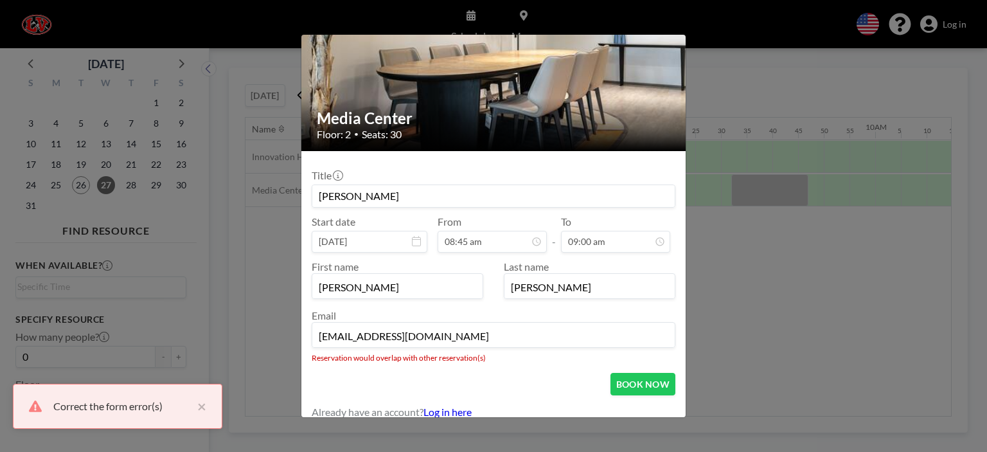
click at [373, 334] on input "[EMAIL_ADDRESS][DOMAIN_NAME]" at bounding box center [493, 336] width 362 height 22
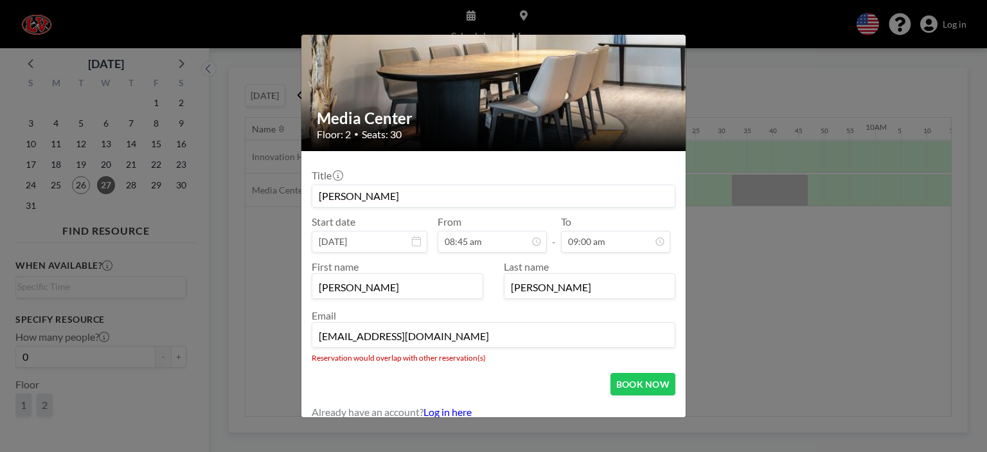
scroll to position [0, 0]
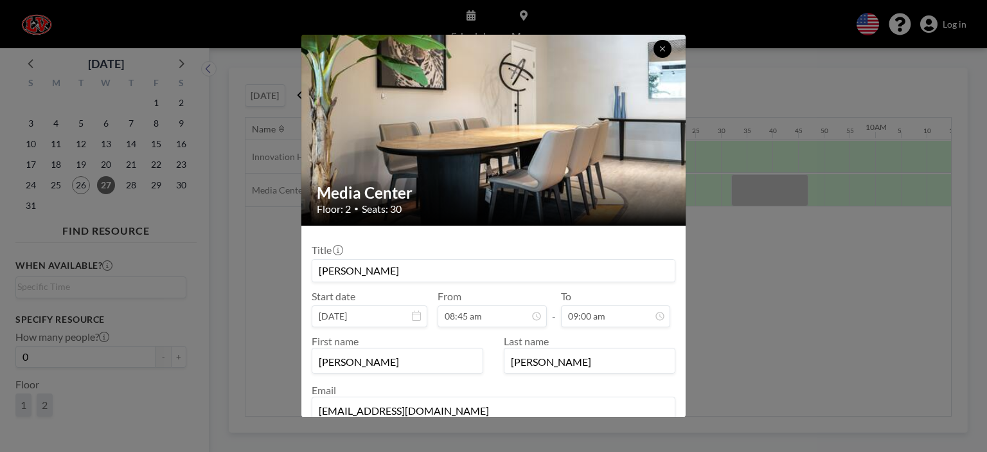
click at [658, 41] on button at bounding box center [662, 49] width 18 height 18
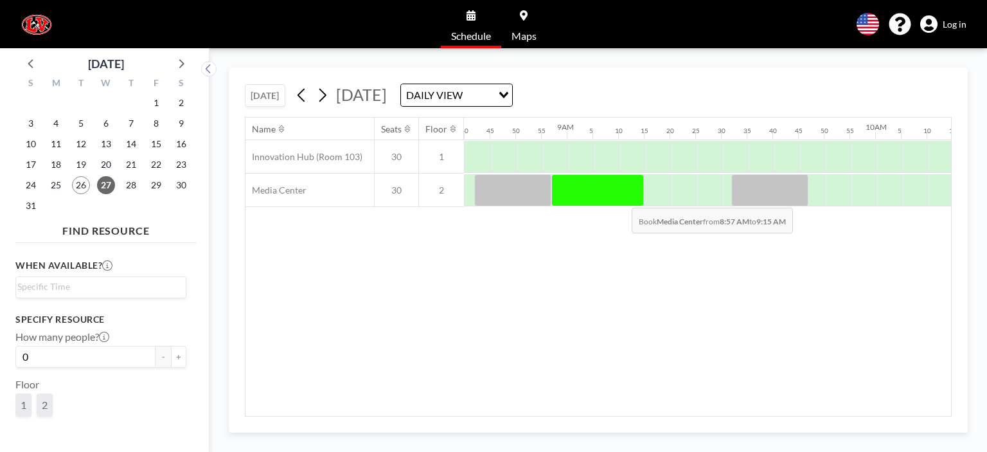
drag, startPoint x: 563, startPoint y: 197, endPoint x: 621, endPoint y: 197, distance: 58.4
click at [621, 197] on div at bounding box center [597, 190] width 92 height 32
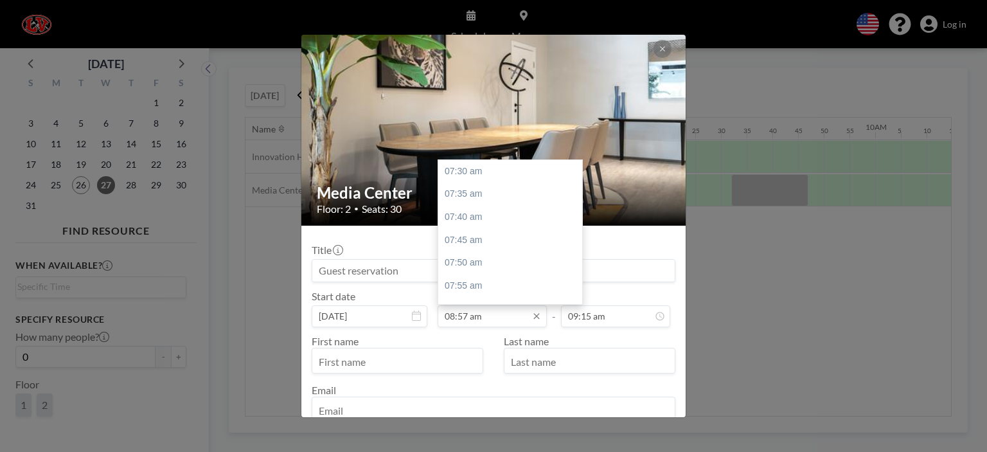
click at [460, 313] on input "08:57 am" at bounding box center [491, 316] width 109 height 22
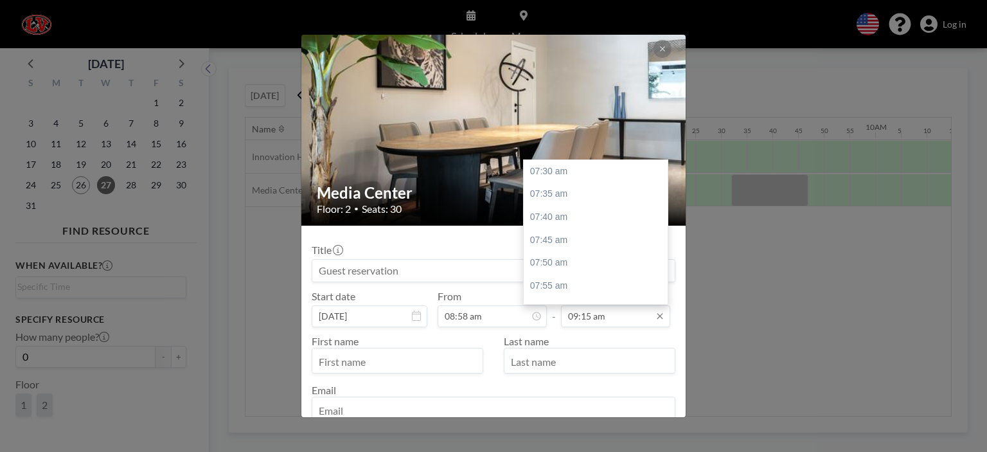
scroll to position [480, 0]
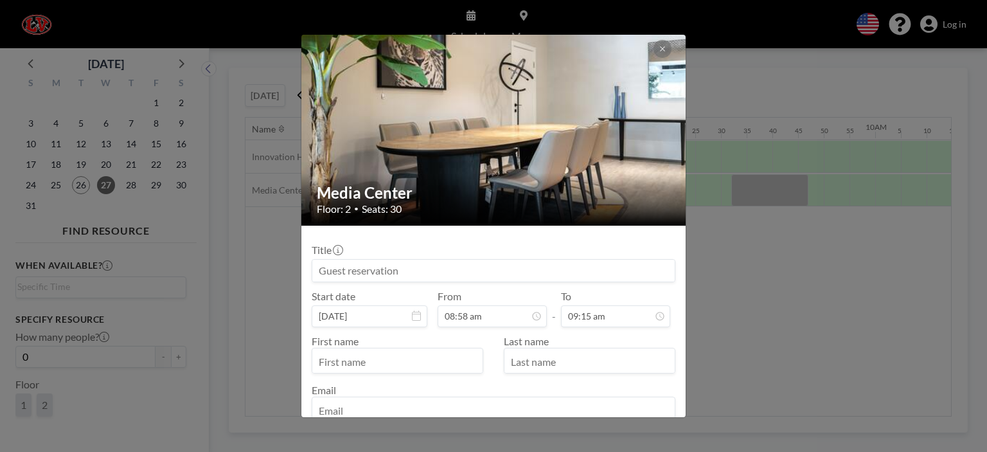
type input "08:58 am"
click at [421, 357] on input "text" at bounding box center [397, 362] width 170 height 22
type input "[PERSON_NAME]"
click at [555, 364] on input "text" at bounding box center [589, 362] width 170 height 22
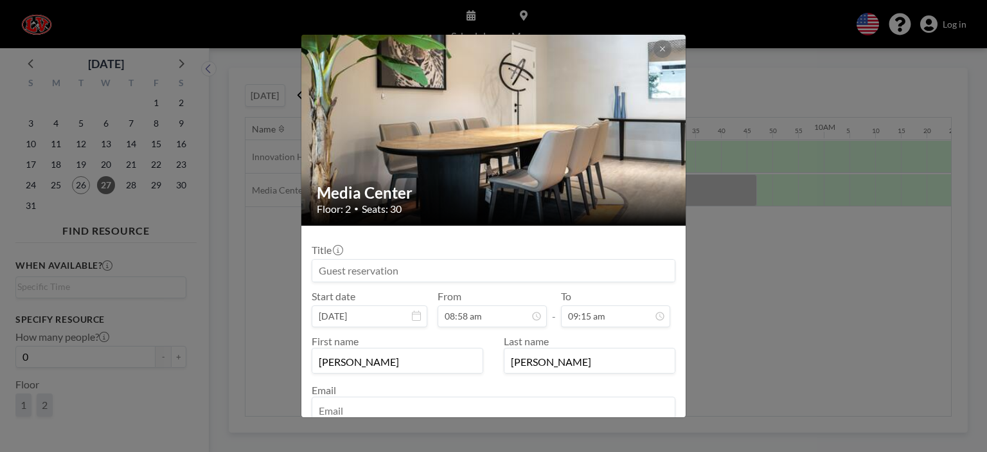
type input "[PERSON_NAME]"
click at [509, 273] on input at bounding box center [493, 270] width 362 height 22
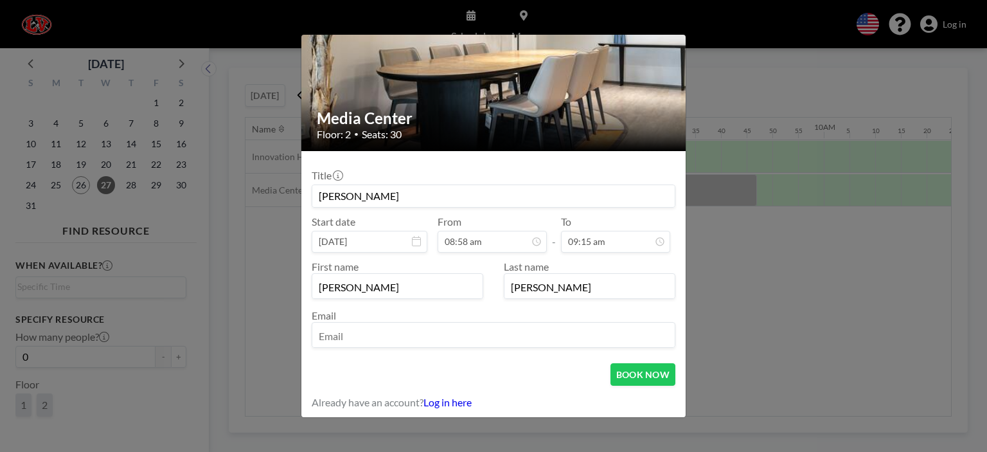
type input "[PERSON_NAME]"
click at [434, 325] on input "email" at bounding box center [493, 336] width 362 height 22
type input "[EMAIL_ADDRESS][DOMAIN_NAME]"
click at [655, 369] on button "BOOK NOW" at bounding box center [642, 374] width 65 height 22
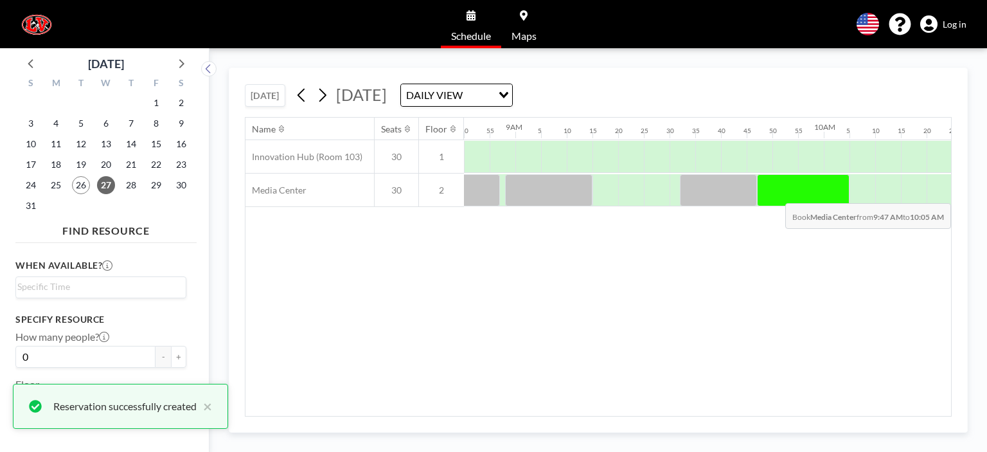
drag, startPoint x: 768, startPoint y: 188, endPoint x: 838, endPoint y: 193, distance: 70.8
click at [838, 193] on div at bounding box center [803, 190] width 92 height 32
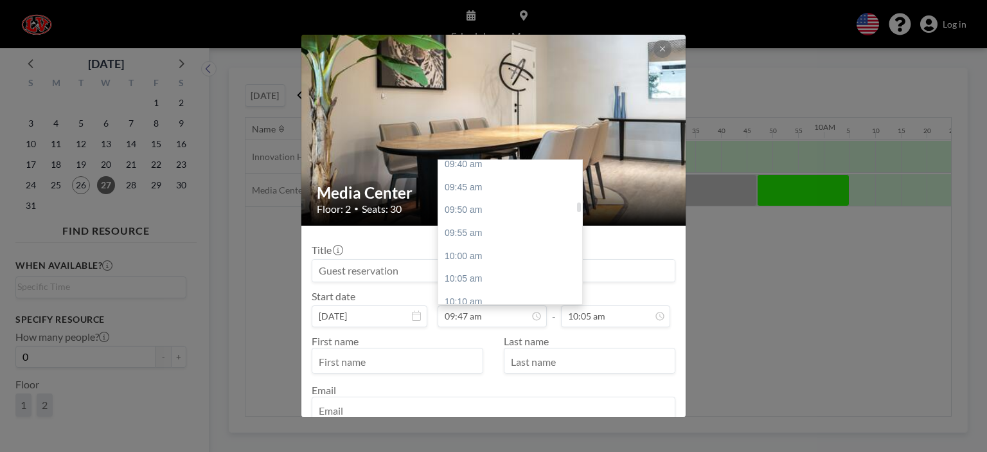
scroll to position [606, 0]
click at [457, 269] on div "10:05 am" at bounding box center [513, 273] width 150 height 23
type input "10:05 am"
type input "10:10 am"
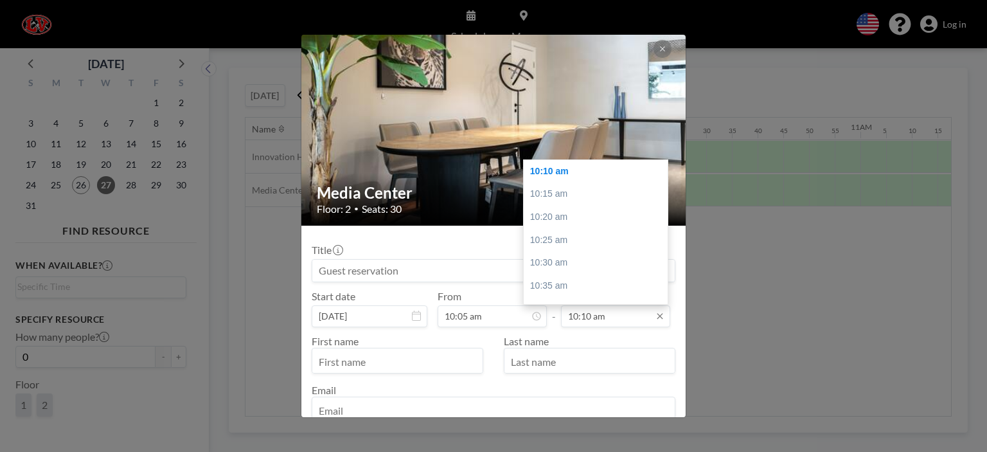
scroll to position [0, 3083]
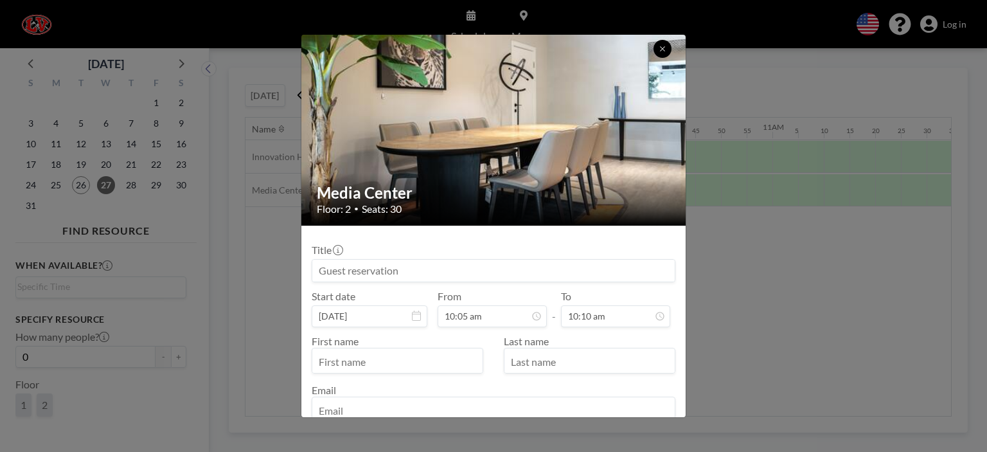
click at [664, 48] on icon at bounding box center [662, 49] width 8 height 8
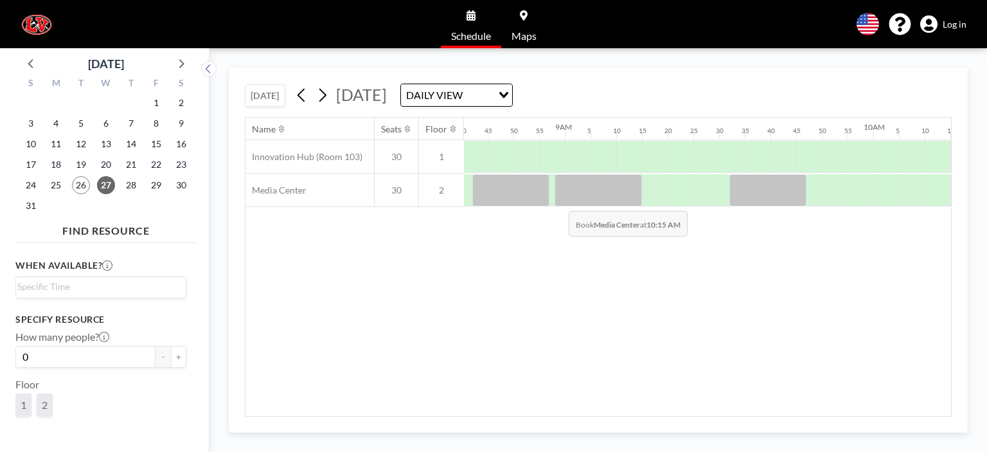
scroll to position [0, 2673]
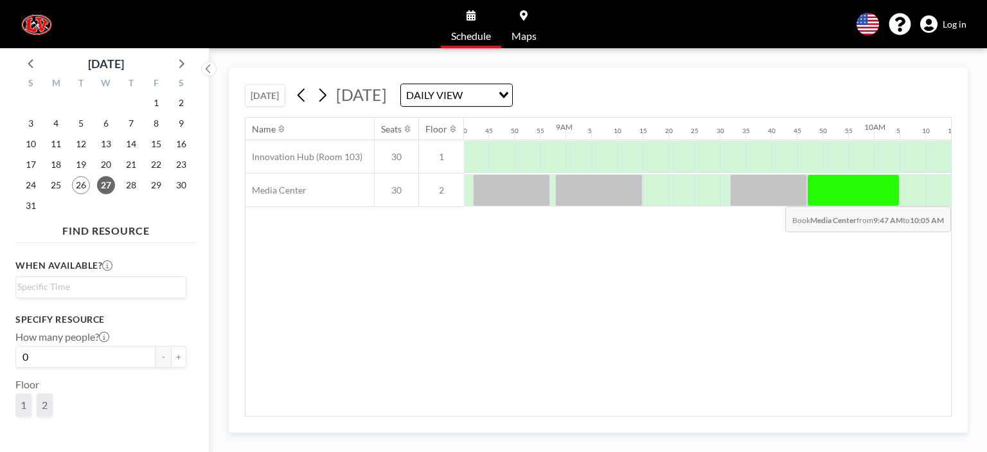
drag, startPoint x: 814, startPoint y: 194, endPoint x: 886, endPoint y: 196, distance: 71.3
click at [886, 196] on div at bounding box center [853, 190] width 92 height 32
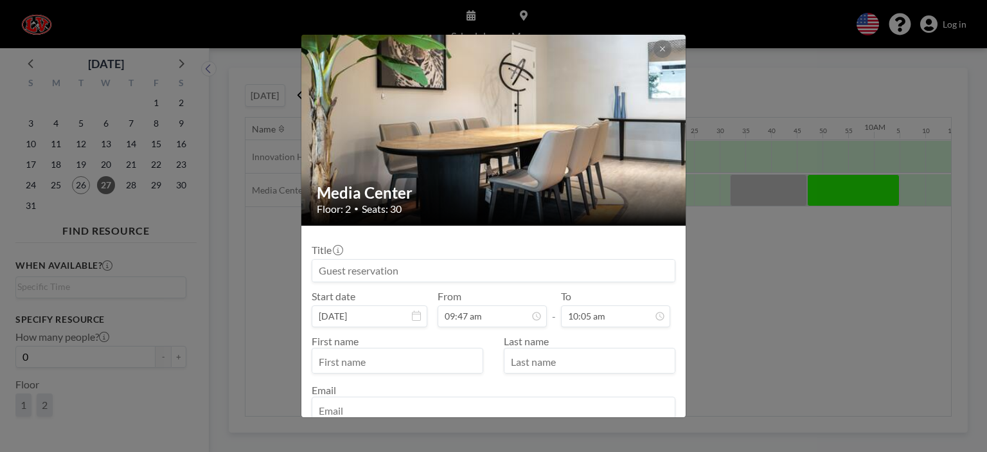
scroll to position [709, 0]
click at [378, 367] on input "text" at bounding box center [397, 362] width 170 height 22
type input "[PERSON_NAME]"
click at [552, 365] on input "text" at bounding box center [589, 362] width 170 height 22
type input "[PERSON_NAME]"
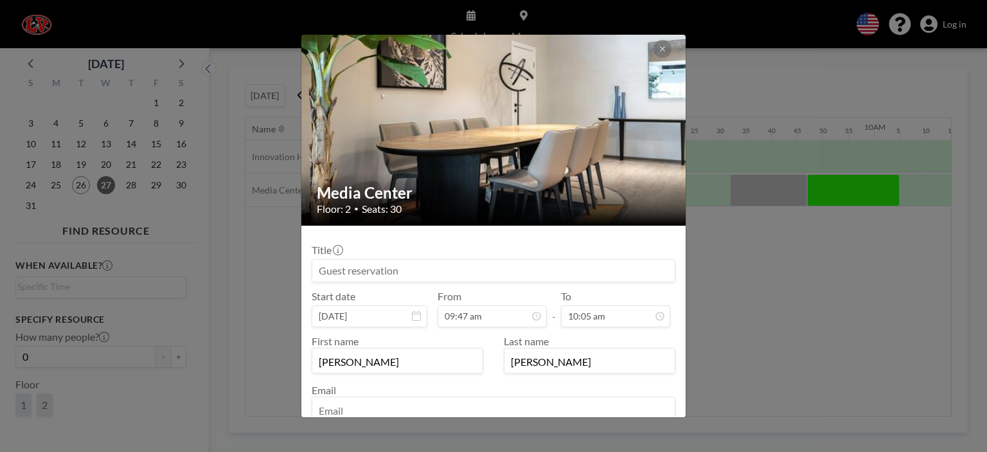
click at [498, 275] on input at bounding box center [493, 270] width 362 height 22
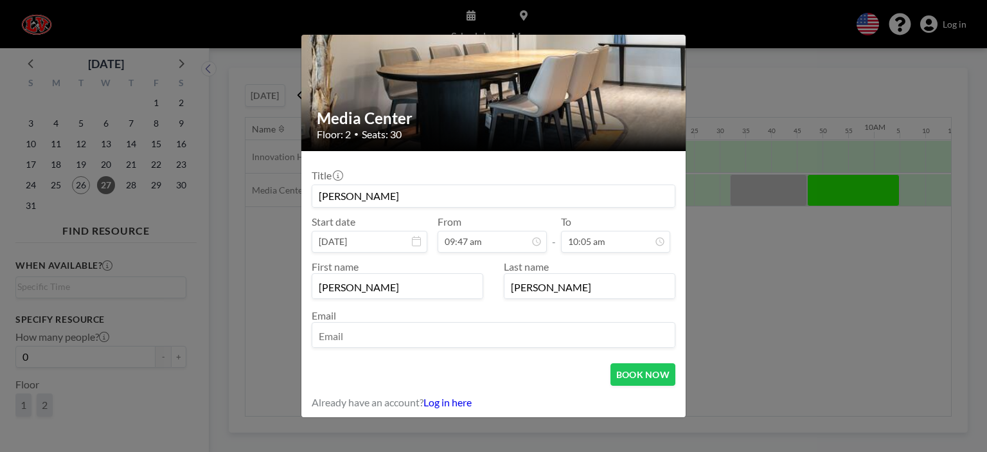
type input "[PERSON_NAME]"
click at [423, 341] on input "email" at bounding box center [493, 336] width 362 height 22
type input "[EMAIL_ADDRESS][DOMAIN_NAME]"
click at [636, 374] on button "BOOK NOW" at bounding box center [642, 374] width 65 height 22
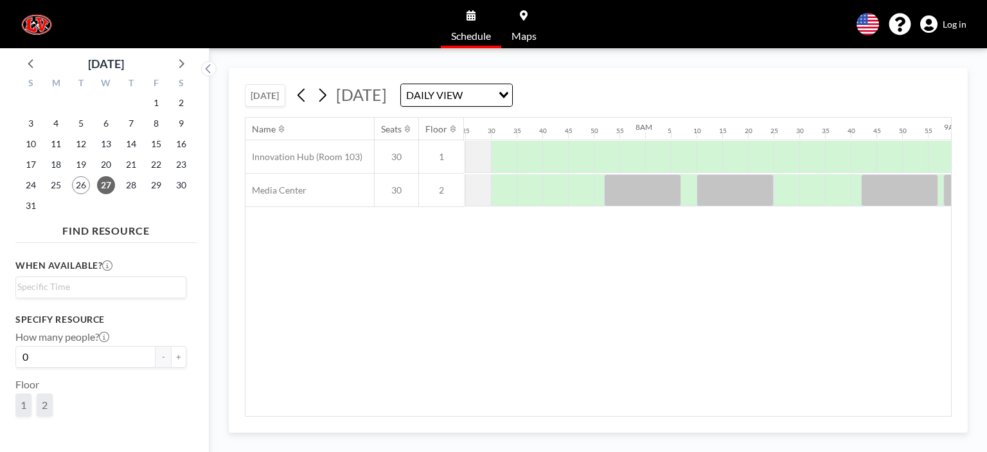
scroll to position [0, 2284]
click at [904, 307] on div "Name Seats Floor 12AM 5 10 15 20 25 30 35 40 45 50 55 1AM 5 10 15 20 25 30 35 4…" at bounding box center [597, 267] width 705 height 298
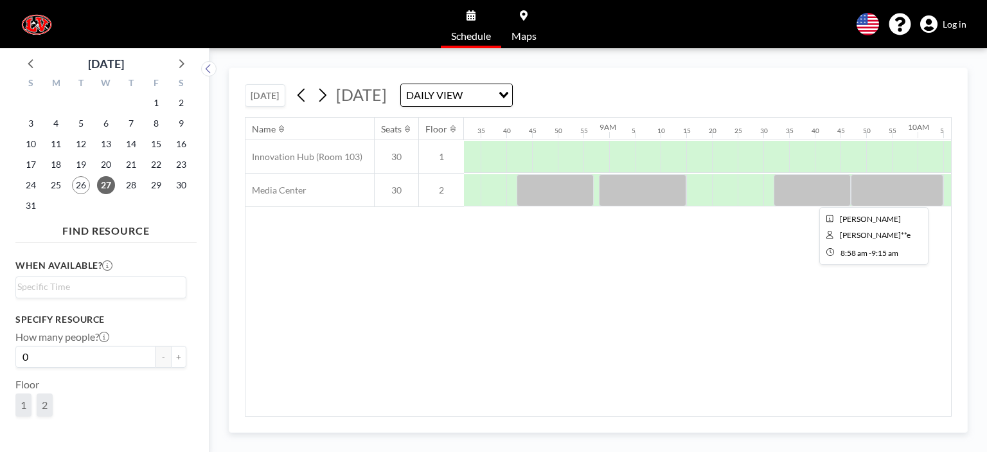
scroll to position [0, 2669]
